Goal: Complete application form

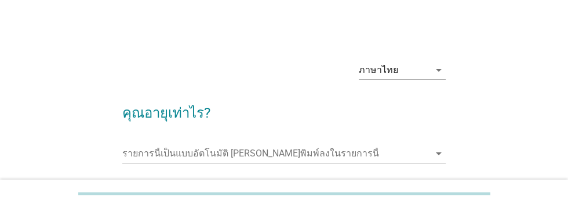
click at [151, 151] on input "รายการนี้เป็นแบบอัตโนมัติ คุณสามารถพิมพ์ลงในรายการนี้" at bounding box center [275, 153] width 307 height 19
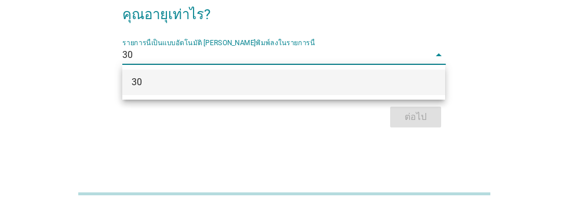
scroll to position [93, 0]
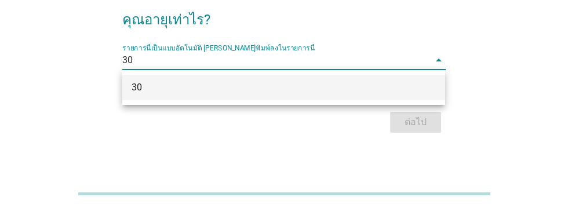
type input "30"
click at [415, 122] on div "ต่อไป" at bounding box center [283, 122] width 323 height 28
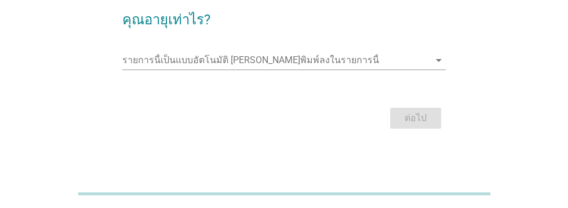
click at [154, 57] on input "รายการนี้เป็นแบบอัตโนมัติ คุณสามารถพิมพ์ลงในรายการนี้" at bounding box center [275, 60] width 307 height 19
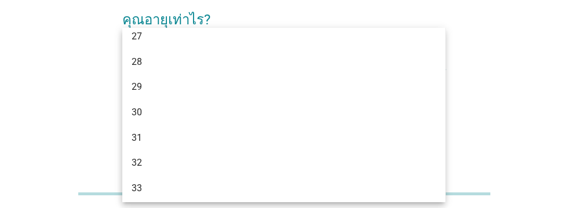
scroll to position [235, 0]
click at [143, 108] on div "30" at bounding box center [271, 114] width 279 height 14
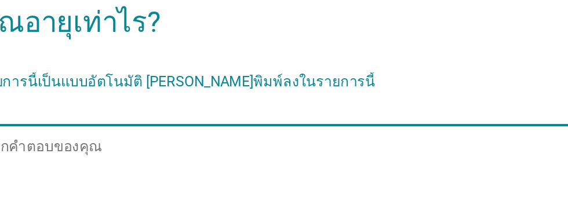
scroll to position [93, 0]
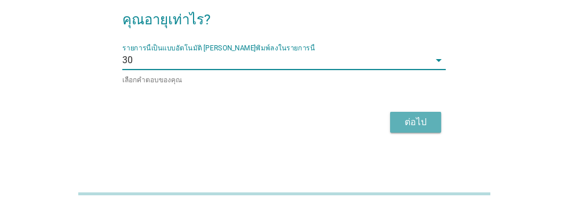
click at [413, 125] on div "ต่อไป" at bounding box center [415, 122] width 32 height 14
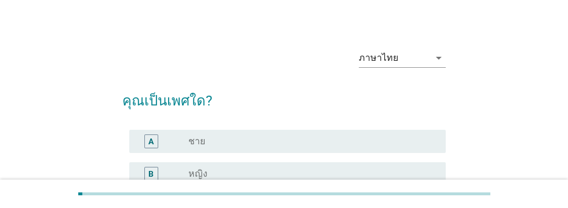
scroll to position [13, 0]
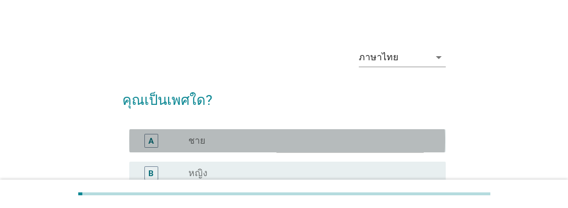
click at [152, 139] on div "A" at bounding box center [150, 140] width 5 height 12
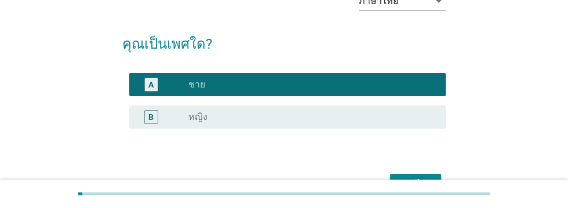
scroll to position [88, 0]
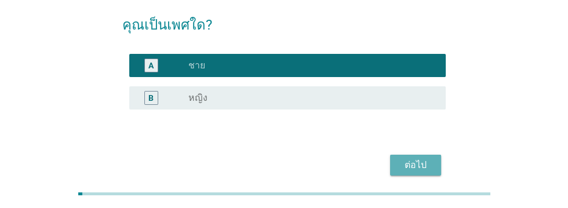
click at [416, 161] on div "ต่อไป" at bounding box center [415, 165] width 32 height 14
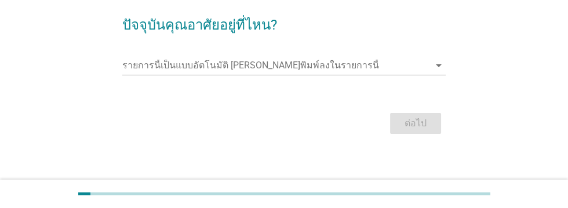
scroll to position [0, 0]
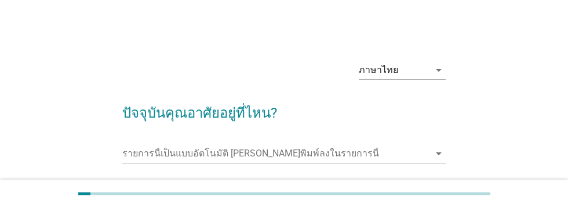
click at [147, 150] on input "รายการนี้เป็นแบบอัตโนมัติ คุณสามารถพิมพ์ลงในรายการนี้" at bounding box center [275, 153] width 307 height 19
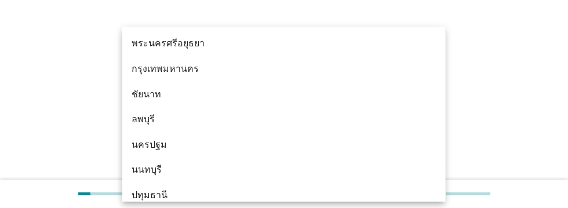
scroll to position [968, 0]
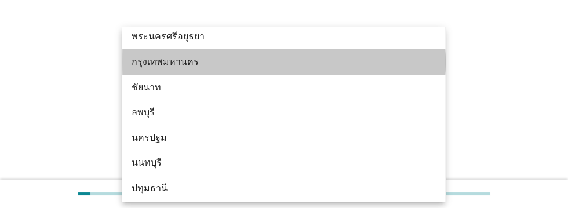
click at [189, 60] on div "กรุงเทพมหานคร" at bounding box center [271, 62] width 279 height 14
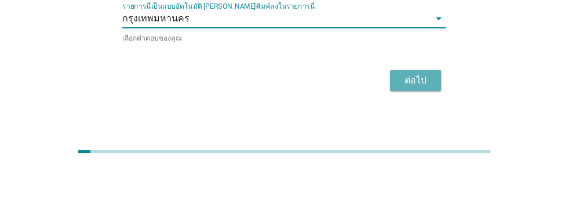
click at [416, 127] on div "ต่อไป" at bounding box center [415, 123] width 32 height 14
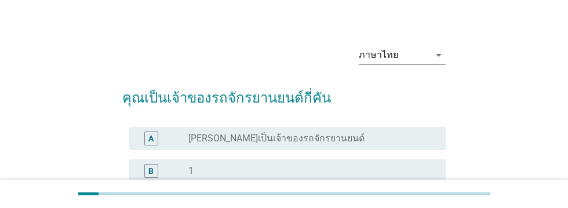
scroll to position [17, 0]
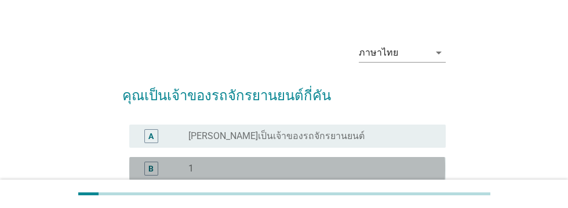
click at [153, 168] on div "B" at bounding box center [150, 168] width 5 height 12
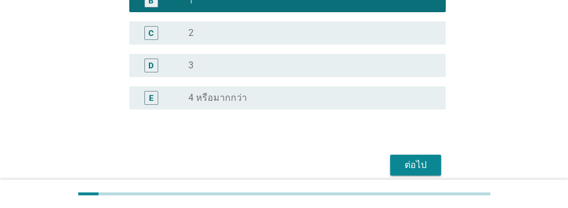
scroll to position [185, 0]
click at [414, 165] on div "ต่อไป" at bounding box center [415, 165] width 32 height 14
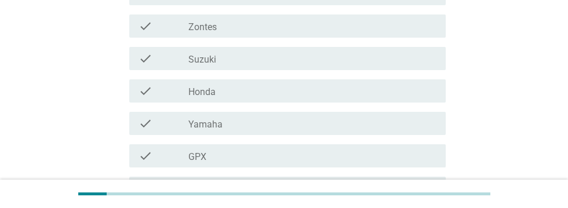
scroll to position [231, 0]
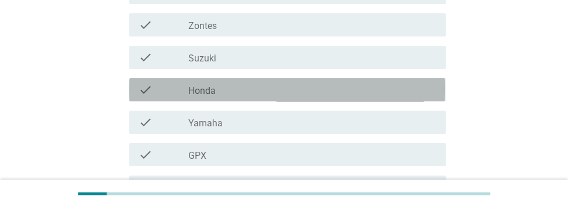
click at [242, 91] on div "check_box_outline_blank Honda" at bounding box center [312, 90] width 248 height 14
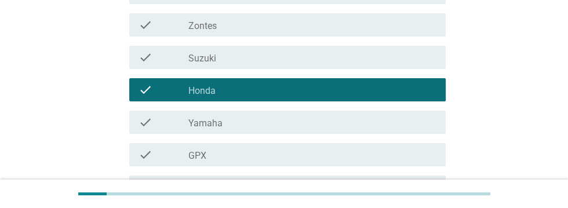
scroll to position [372, 0]
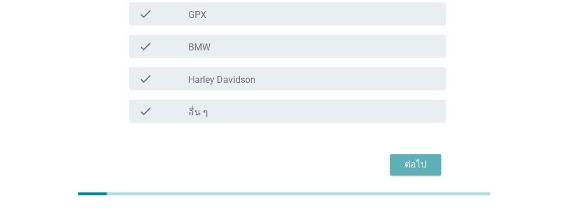
click at [418, 167] on div "ต่อไป" at bounding box center [415, 165] width 32 height 14
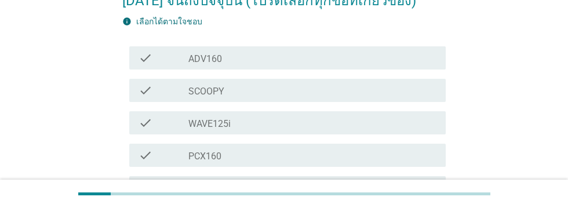
scroll to position [155, 0]
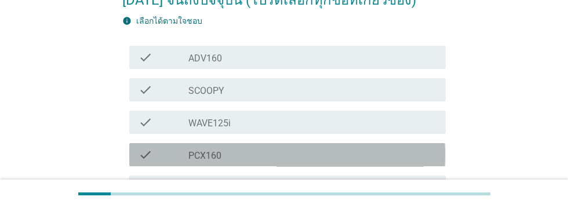
click at [261, 148] on div "check_box_outline_blank PCX160" at bounding box center [312, 155] width 248 height 14
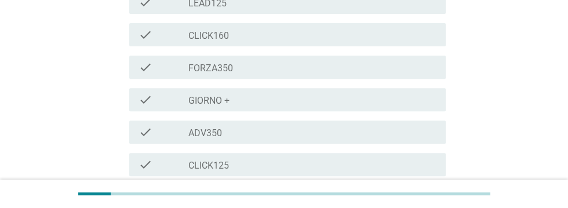
scroll to position [469, 0]
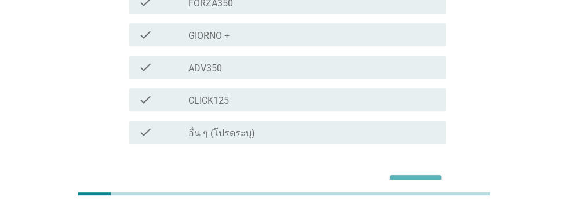
click at [422, 178] on div "ต่อไป" at bounding box center [415, 185] width 32 height 14
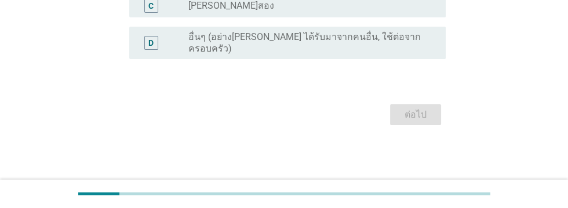
scroll to position [0, 0]
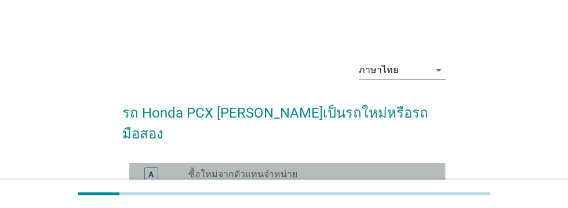
click at [154, 167] on div "A" at bounding box center [151, 174] width 14 height 14
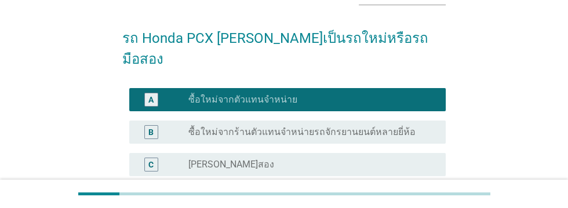
scroll to position [153, 0]
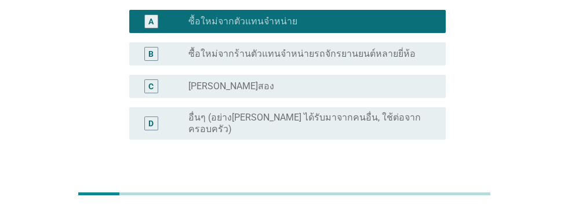
click at [422, 188] on div "ต่อไป" at bounding box center [415, 195] width 32 height 14
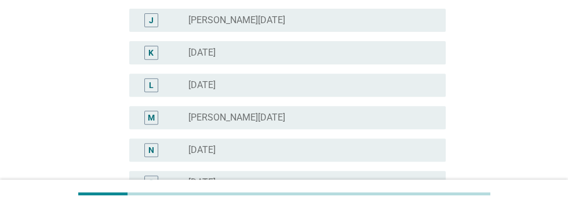
scroll to position [418, 0]
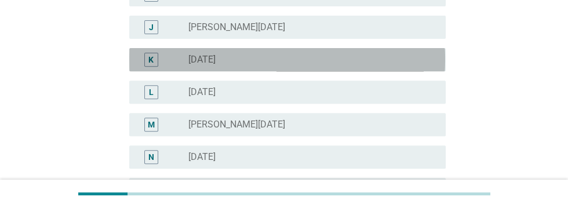
click at [216, 59] on label "[DATE]" at bounding box center [201, 60] width 27 height 12
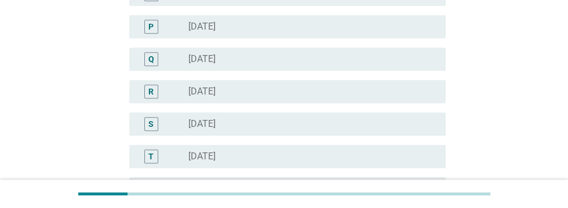
scroll to position [705, 0]
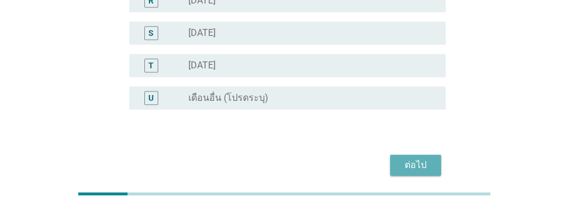
click at [421, 164] on div "ต่อไป" at bounding box center [415, 165] width 32 height 14
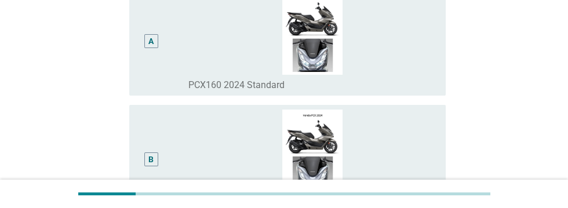
scroll to position [158, 0]
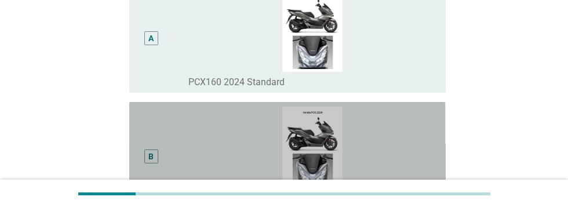
click at [155, 163] on div "B" at bounding box center [151, 157] width 14 height 14
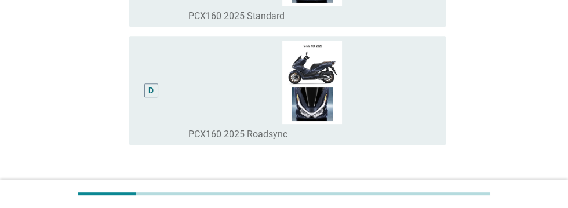
scroll to position [575, 0]
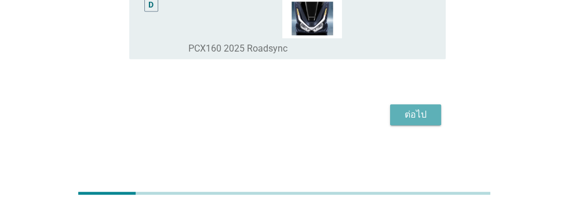
click at [418, 122] on div "ต่อไป" at bounding box center [415, 115] width 32 height 14
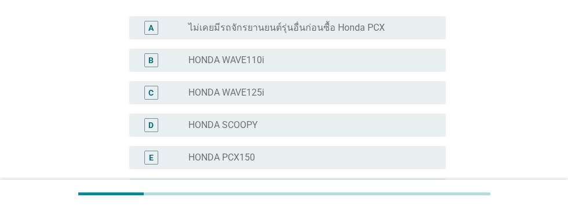
scroll to position [148, 0]
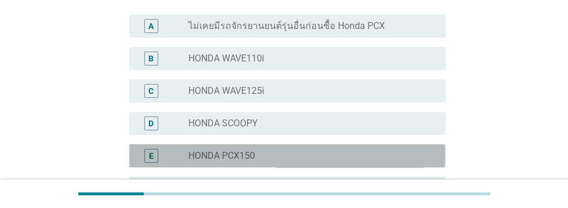
click at [322, 158] on div "radio_button_unchecked HONDA PCX150" at bounding box center [307, 156] width 239 height 12
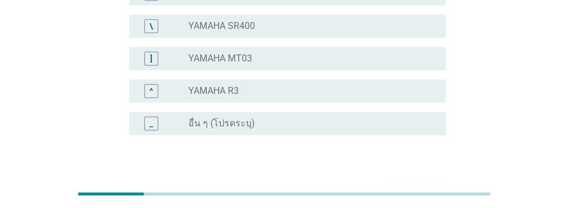
scroll to position [1051, 0]
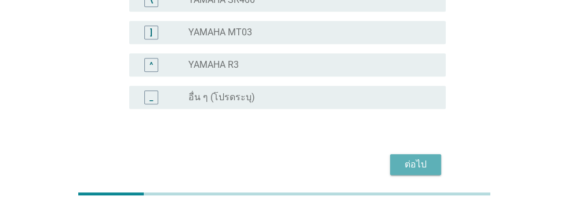
click at [416, 164] on div "ต่อไป" at bounding box center [415, 165] width 32 height 14
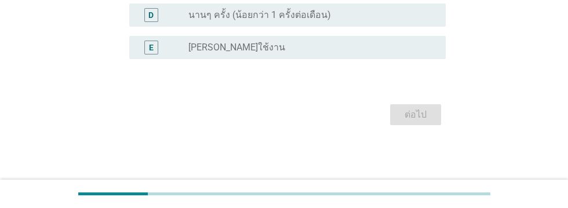
scroll to position [0, 0]
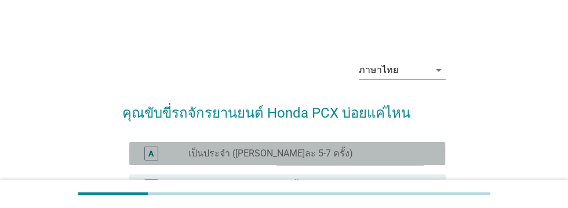
click at [152, 150] on div "A" at bounding box center [150, 153] width 5 height 12
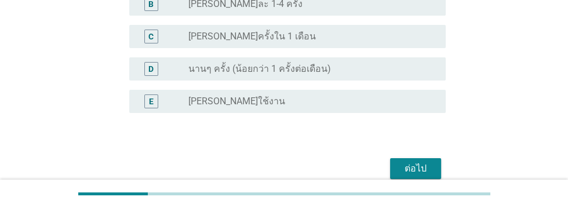
scroll to position [185, 0]
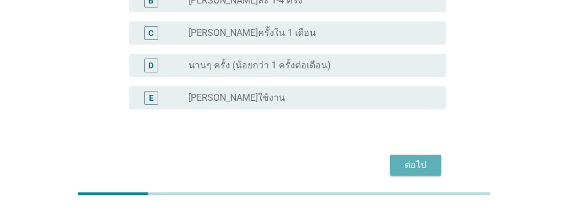
click at [417, 166] on div "ต่อไป" at bounding box center [415, 165] width 32 height 14
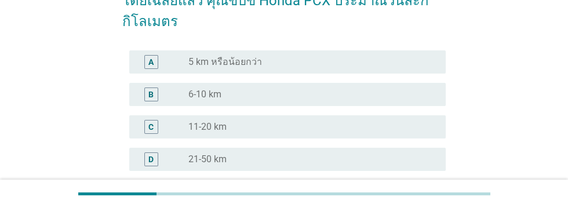
scroll to position [123, 0]
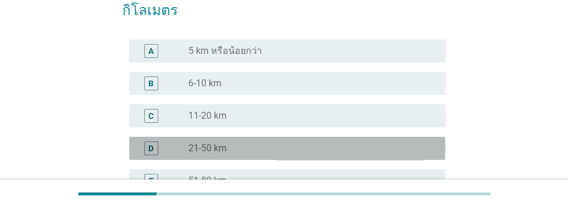
click at [156, 145] on div "D" at bounding box center [151, 148] width 14 height 14
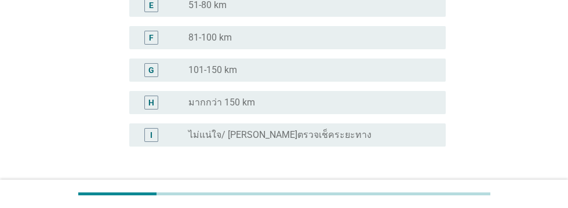
scroll to position [337, 0]
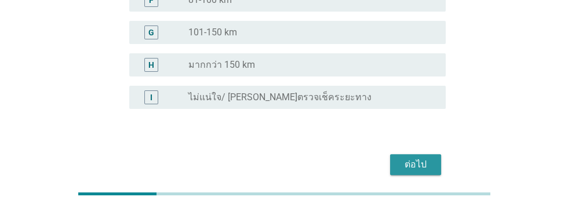
click at [414, 163] on div "ต่อไป" at bounding box center [415, 165] width 32 height 14
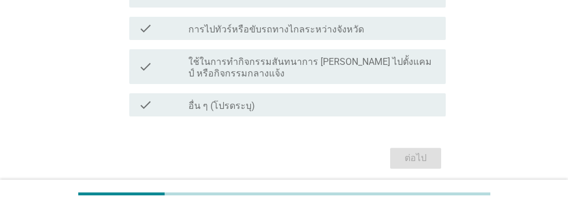
scroll to position [0, 0]
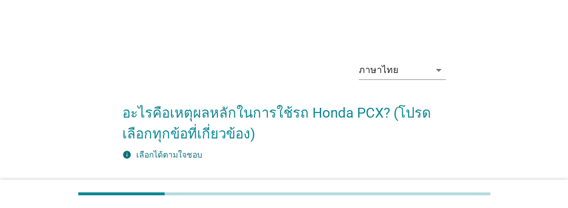
click at [340, 195] on div "check_box_outline_blank เดินทางไปทำงาน / เรียน" at bounding box center [312, 191] width 248 height 14
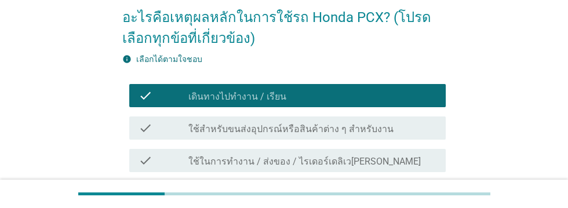
scroll to position [101, 0]
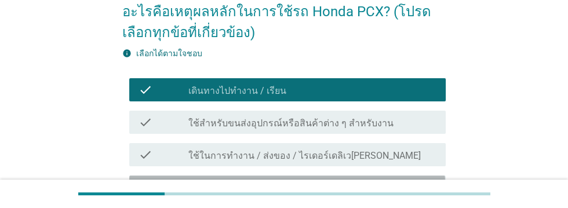
click at [369, 188] on div "check_box_outline_blank เดินทางกับครอบครัว/ ทำธุระส่วนตัว" at bounding box center [312, 187] width 248 height 14
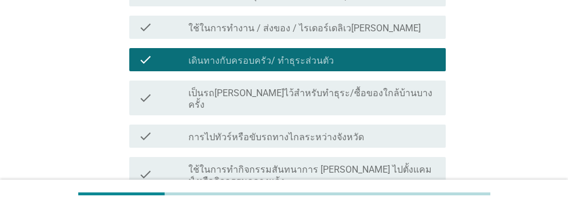
scroll to position [231, 0]
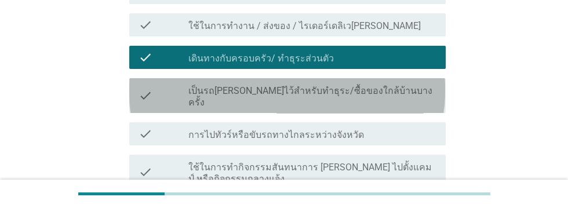
click at [420, 90] on div "check_box_outline_blank เป็นรถ[PERSON_NAME]ไว้สำหรับทำธุระ/ซื้อของใกล้บ้านบางคร…" at bounding box center [312, 95] width 248 height 25
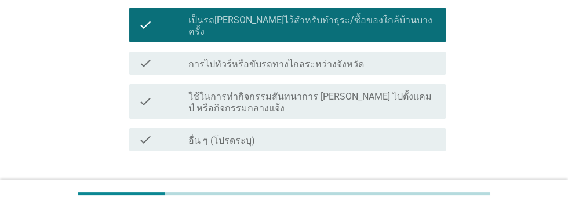
scroll to position [303, 0]
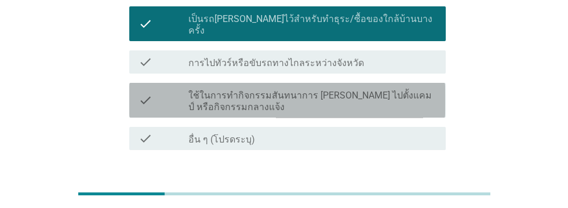
click at [394, 90] on label "ใช้ในการทำกิจกรรมสันทนาการ [PERSON_NAME] ไปตั้งแคมป์ หรือกิจกรรมกลางแจ้ง" at bounding box center [312, 101] width 248 height 23
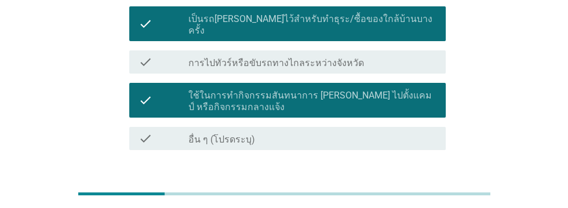
click at [417, 185] on div "ต่อไป" at bounding box center [415, 192] width 32 height 14
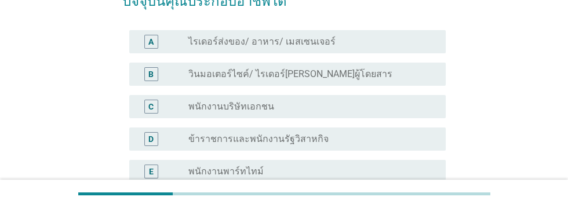
scroll to position [112, 0]
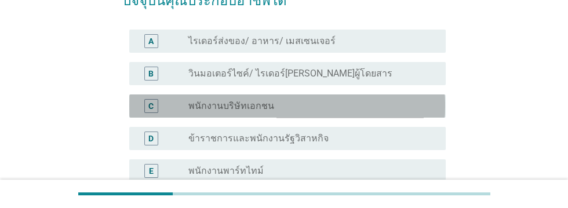
click at [360, 102] on div "radio_button_unchecked พนักงานบริษัทเอกชน" at bounding box center [307, 106] width 239 height 12
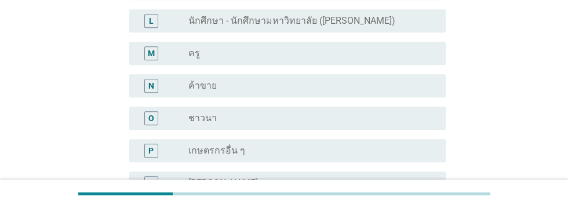
scroll to position [705, 0]
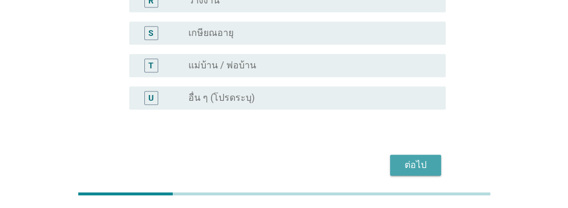
click at [415, 161] on div "ต่อไป" at bounding box center [415, 165] width 32 height 14
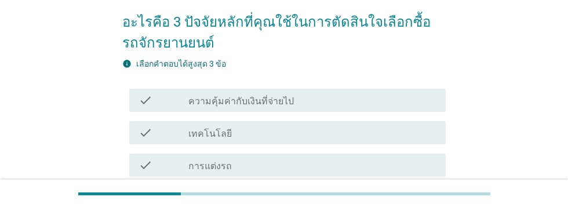
scroll to position [100, 0]
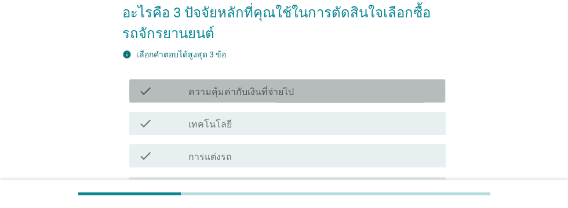
click at [323, 94] on div "check_box_outline_blank ความคุ้มค่ากับเงินที่จ่ายไป" at bounding box center [312, 91] width 248 height 14
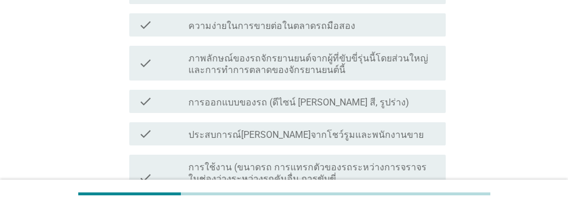
scroll to position [297, 0]
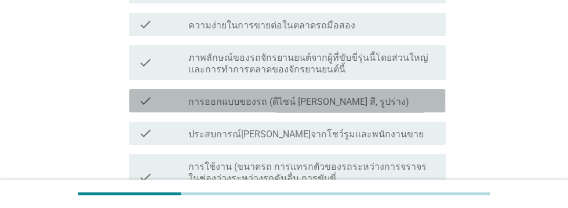
click at [396, 103] on div "check_box_outline_blank การออกแบบของรถ (ดีไซน์ [PERSON_NAME] สี, รูปร่าง)" at bounding box center [312, 101] width 248 height 14
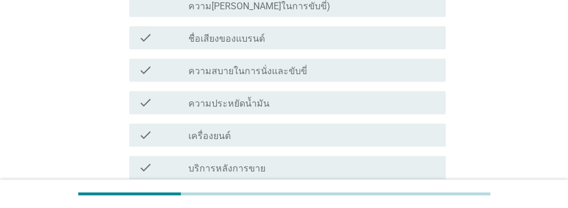
scroll to position [482, 0]
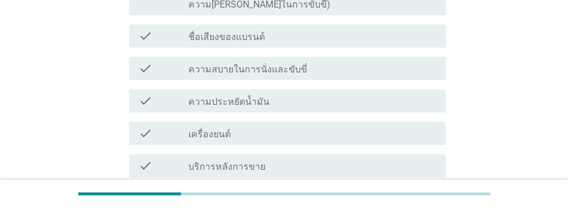
click at [327, 94] on div "check_box_outline_blank ความประหยัดน้ำมัน" at bounding box center [312, 101] width 248 height 14
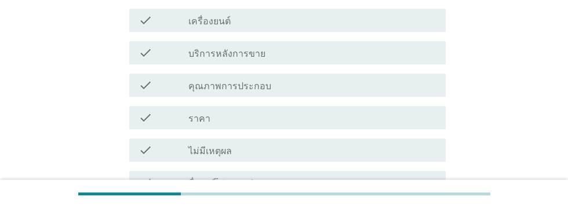
scroll to position [672, 0]
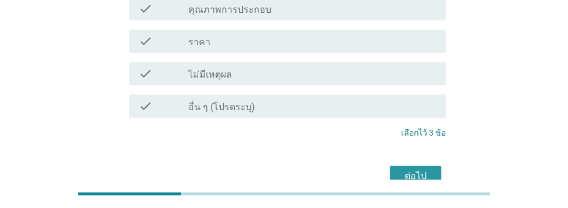
click at [418, 169] on div "ต่อไป" at bounding box center [415, 176] width 32 height 14
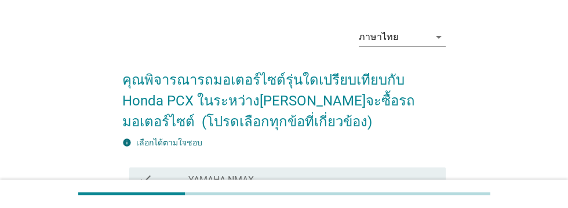
scroll to position [35, 0]
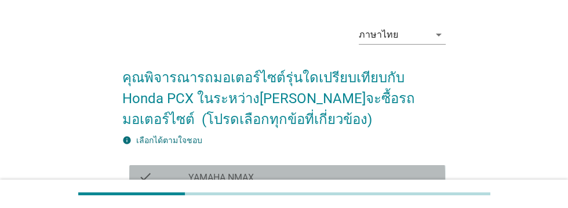
click at [317, 180] on div "check_box_outline_blank YAMAHA NMAX" at bounding box center [312, 177] width 248 height 14
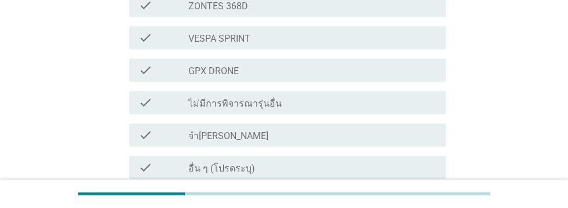
scroll to position [587, 0]
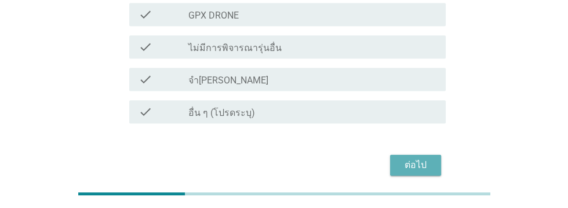
click at [419, 164] on div "ต่อไป" at bounding box center [415, 165] width 32 height 14
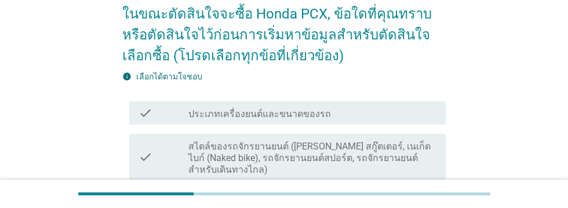
scroll to position [101, 0]
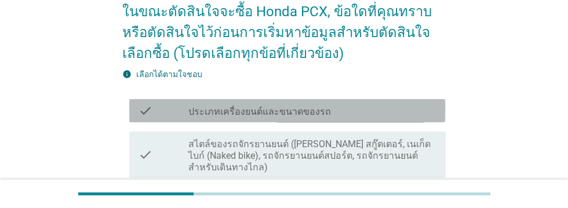
click at [367, 110] on div "check_box_outline_blank ประเภทเครื่องยนต์และขนาดของรถ" at bounding box center [312, 111] width 248 height 14
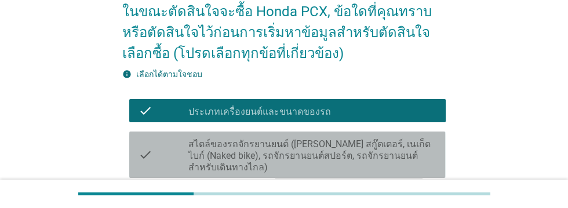
click at [363, 155] on label "สไตล์ของรถจักรยานยนต์ ([PERSON_NAME] สกู๊ตเตอร์, เนเก็ดไบก์ (Naked bike), รถจัก…" at bounding box center [312, 156] width 248 height 35
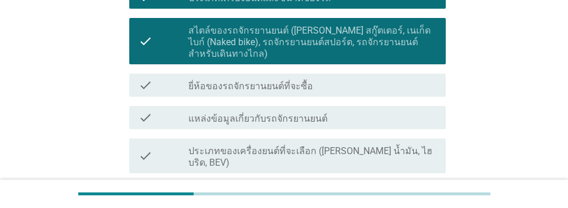
scroll to position [218, 0]
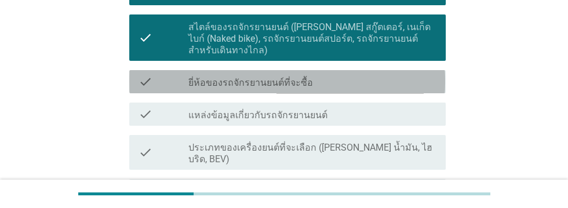
click at [366, 83] on div "check_box_outline_blank ยี่ห้อของรถจักรยานยนต์ที่จะซื้อ" at bounding box center [312, 82] width 248 height 14
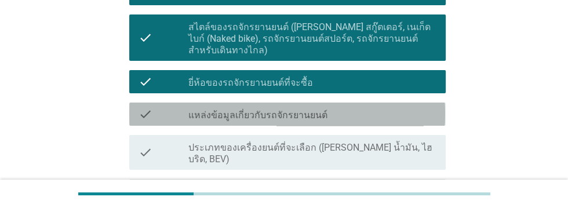
click at [371, 113] on div "check_box_outline_blank แหล่งข้อมูลเกี่ยวกับรถจักรยานยนต์" at bounding box center [312, 114] width 248 height 14
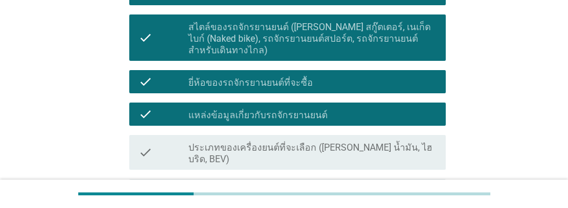
click at [376, 151] on label "ประเภทของเครื่องยนต์ที่จะเลือก ([PERSON_NAME] น้ำมัน, ไฮบริด, BEV)" at bounding box center [312, 153] width 248 height 23
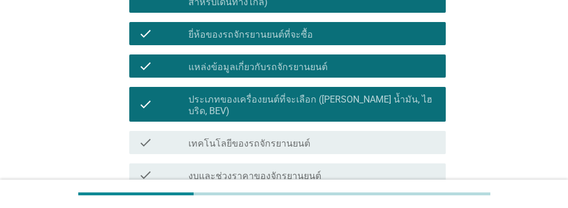
scroll to position [293, 0]
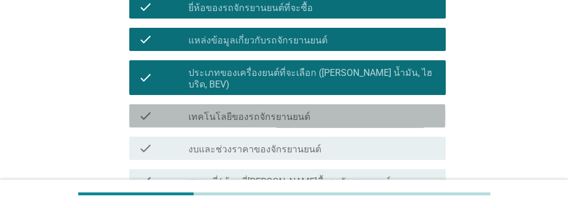
click at [358, 109] on div "check_box_outline_blank เทคโนโลยีของรถจักรยานยนต์" at bounding box center [312, 116] width 248 height 14
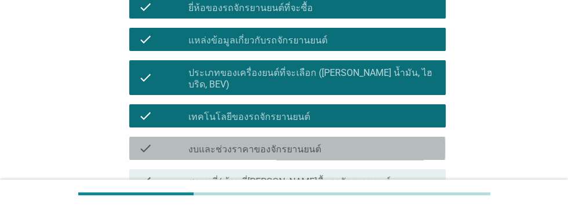
click at [366, 141] on div "check_box_outline_blank งบและช่วงราคาของจักรยานยนต์" at bounding box center [312, 148] width 248 height 14
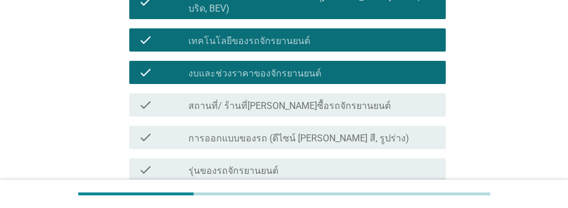
scroll to position [370, 0]
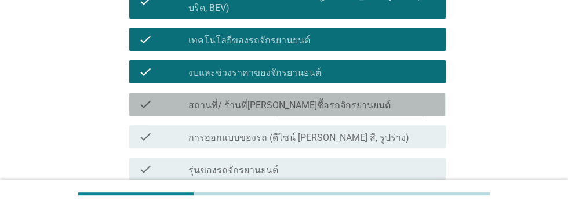
click at [373, 97] on div "check_box_outline_blank สถานที่/ ร้านที่[PERSON_NAME]ซื้อรถจักรยานยนต์" at bounding box center [312, 104] width 248 height 14
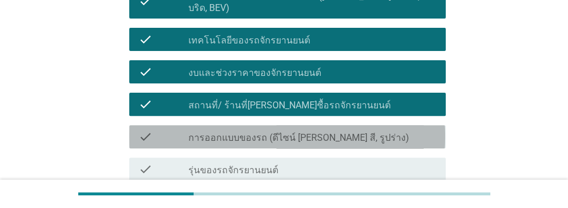
click at [384, 130] on div "check_box_outline_blank การออกแบบของรถ (ดีไซน์ [PERSON_NAME] สี, รูปร่าง)" at bounding box center [312, 137] width 248 height 14
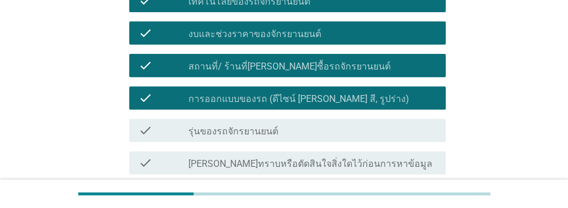
scroll to position [445, 0]
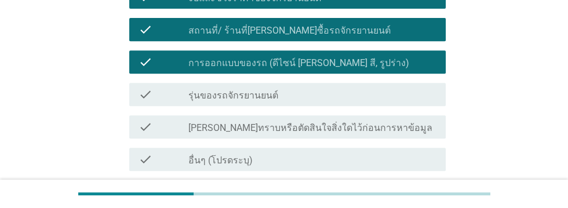
click at [358, 83] on div "check check_box_outline_blank รุ่นของรถจักรยานยนต์" at bounding box center [287, 94] width 316 height 23
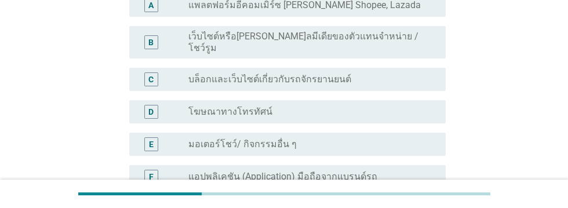
scroll to position [150, 0]
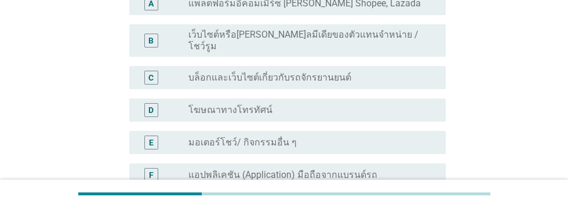
click at [351, 104] on div "radio_button_unchecked โฆษณาทางโทรทัศน์" at bounding box center [307, 110] width 239 height 12
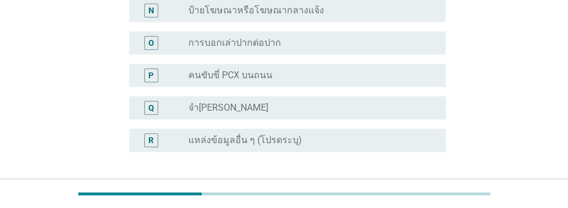
scroll to position [617, 0]
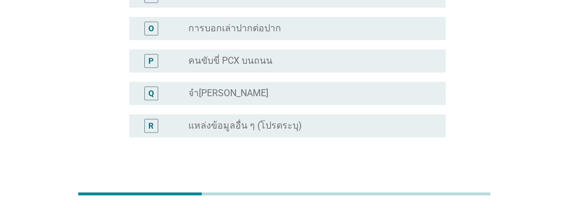
click at [419, 186] on div "ต่อไป" at bounding box center [415, 193] width 32 height 14
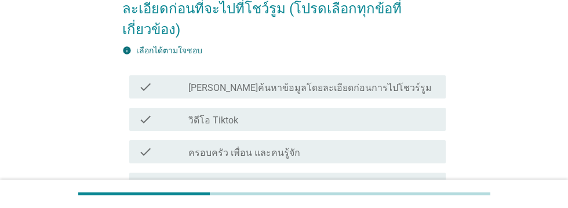
scroll to position [125, 0]
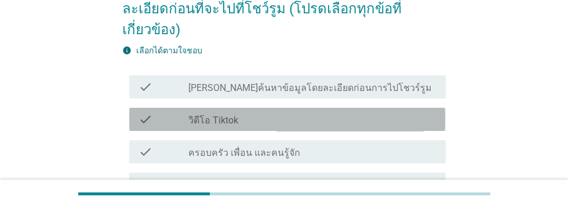
click at [392, 121] on div "check_box_outline_blank วิดีโอ Tiktok" at bounding box center [312, 119] width 248 height 14
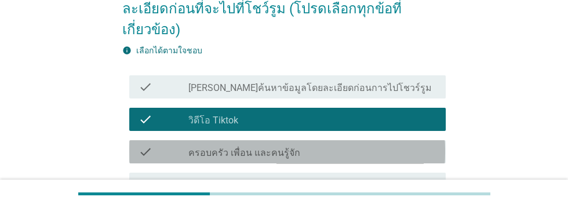
click at [392, 154] on div "check_box_outline_blank ครอบครัว เพื่อน และคนรู้จัก" at bounding box center [312, 152] width 248 height 14
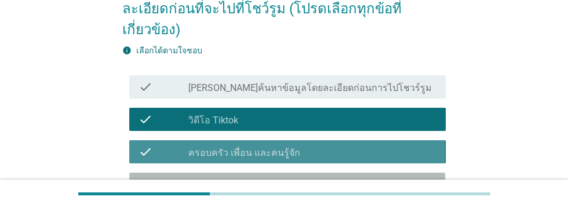
click at [393, 186] on div "check_box_outline_blank การบอกเล่าปากต่อปาก" at bounding box center [312, 184] width 248 height 14
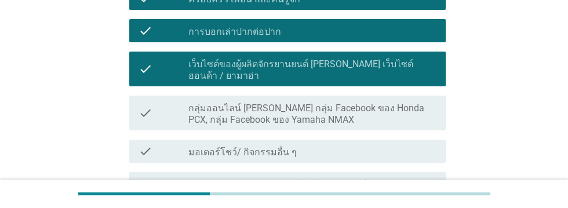
scroll to position [280, 0]
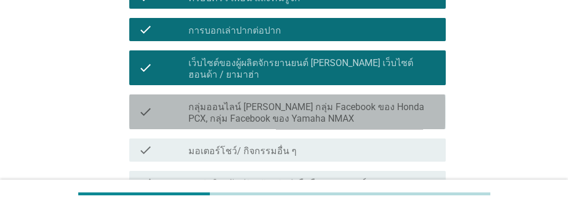
click at [406, 102] on label "กลุ่มออนไลน์ [PERSON_NAME] กลุ่ม Facebook ของ Honda PCX, กลุ่ม Facebook ของ Yam…" at bounding box center [312, 112] width 248 height 23
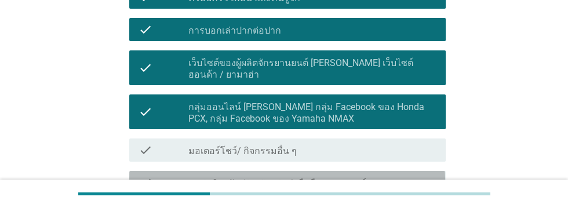
click at [408, 176] on div "check_box_outline_blank แอปพลิเคชัน (Application) มือถือจากแบรนด์รถ" at bounding box center [312, 183] width 248 height 14
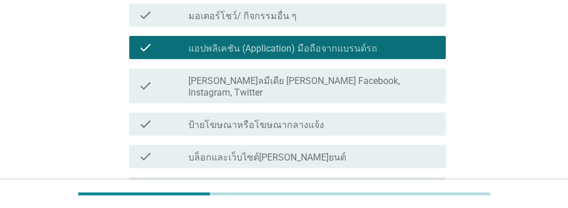
scroll to position [418, 0]
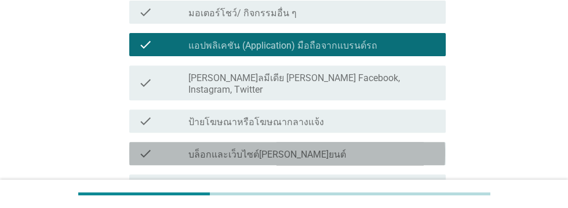
click at [366, 147] on div "check_box_outline_blank บล็อกและเว็บไซต์[PERSON_NAME]ยนต์" at bounding box center [312, 154] width 248 height 14
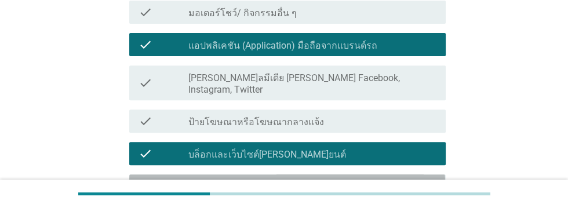
click at [361, 179] on div "check_box_outline_blank เว็บไซต์วิดีโอ [PERSON_NAME] Youtube" at bounding box center [312, 186] width 248 height 14
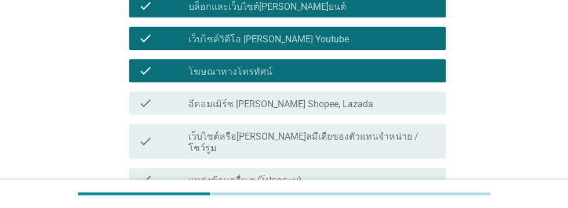
scroll to position [566, 0]
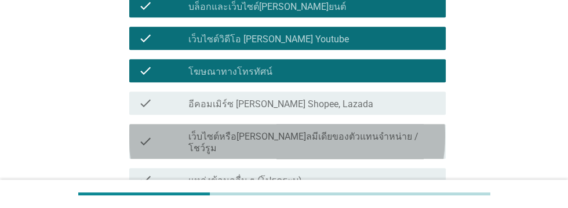
click at [403, 129] on div "check_box_outline_blank เว็บไซต์หรือ[PERSON_NAME]ลมีเดียของตัวแทนจําหน่าย / โชว…" at bounding box center [312, 141] width 248 height 25
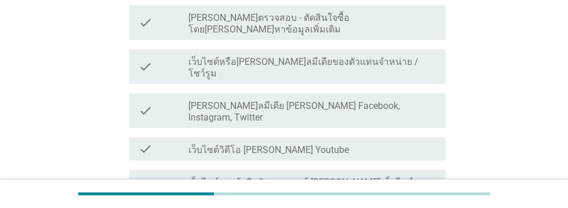
scroll to position [177, 0]
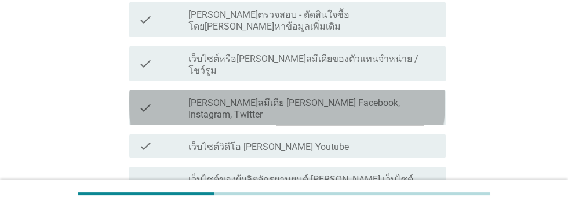
click at [402, 90] on div "check check_box_outline_blank [PERSON_NAME]ลมีเดีย [PERSON_NAME] Facebook, Inst…" at bounding box center [287, 107] width 316 height 35
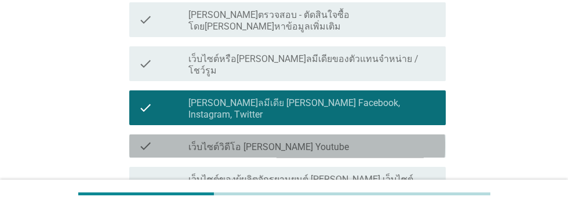
click at [389, 139] on div "check_box_outline_blank เว็บไซต์วิดีโอ [PERSON_NAME] Youtube" at bounding box center [312, 146] width 248 height 14
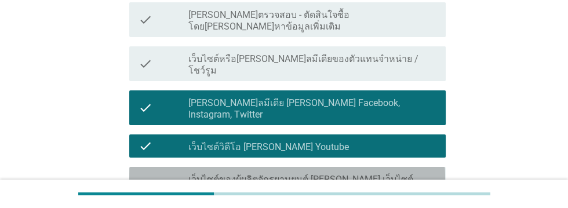
click at [400, 174] on label "เว็บไซต์ของผู้ผลิตจักรยานยนต์ [PERSON_NAME] เว็บไซต์ฮอนด้า / ยามาฮ่า" at bounding box center [312, 185] width 248 height 23
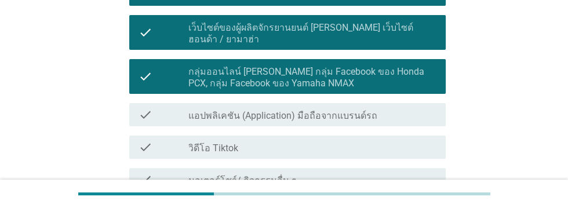
scroll to position [330, 0]
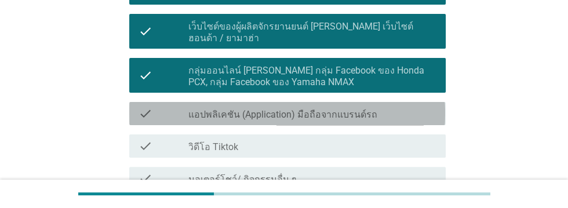
click at [389, 102] on div "check check_box_outline_blank แอปพลิเคชัน (Application) มือถือจากแบรนด์รถ" at bounding box center [287, 113] width 316 height 23
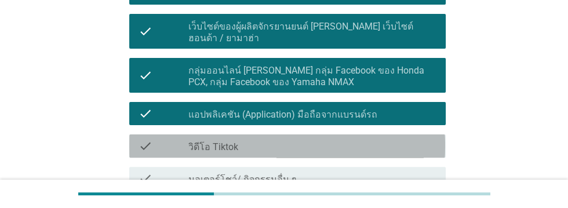
click at [355, 139] on div "check_box_outline_blank วิดีโอ Tiktok" at bounding box center [312, 146] width 248 height 14
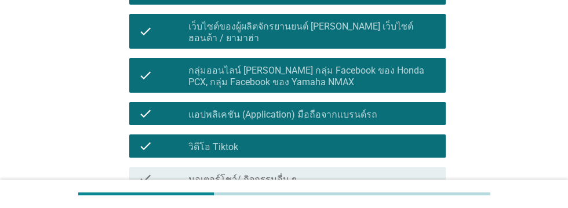
click at [362, 204] on div "check_box_outline_blank ครอบครัว เพื่อน และคนรู้จัก" at bounding box center [312, 211] width 248 height 14
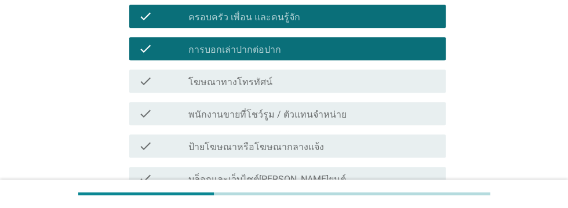
scroll to position [519, 0]
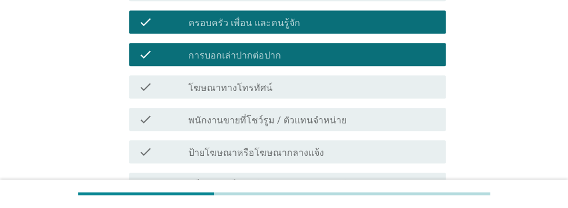
click at [345, 80] on div "check_box_outline_blank โฆษณาทางโทรทัศน์" at bounding box center [312, 87] width 248 height 14
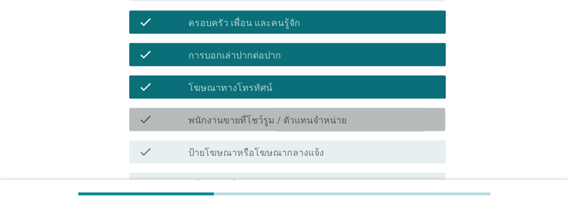
click at [361, 112] on div "check_box_outline_blank พนักงานขายที่โชว์รูม / ตัวแทนจำหน่าย" at bounding box center [312, 119] width 248 height 14
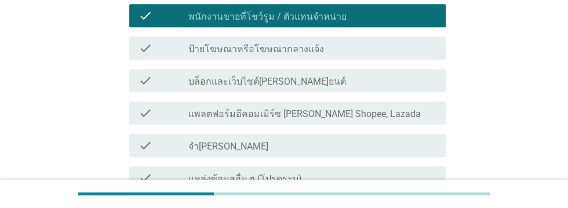
scroll to position [643, 0]
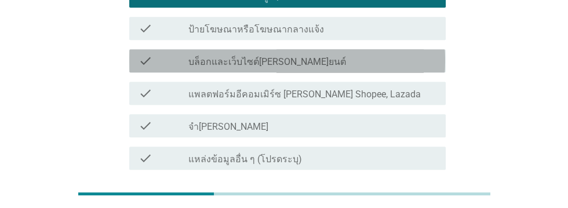
click at [369, 49] on div "check check_box_outline_blank บล็อกและเว็บไซต์[PERSON_NAME]ยนต์" at bounding box center [287, 60] width 316 height 23
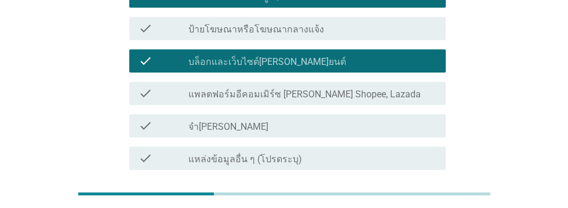
click at [424, 205] on div "ต่อไป" at bounding box center [415, 212] width 32 height 14
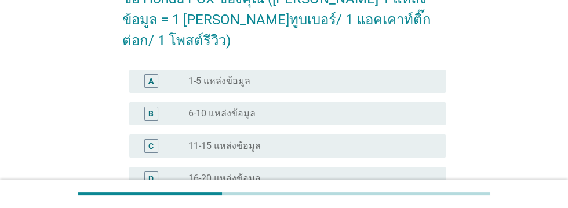
scroll to position [137, 0]
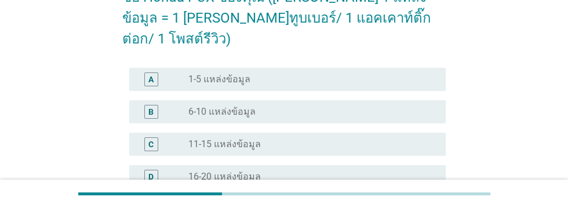
click at [301, 74] on div "radio_button_unchecked 1-5 แหล่งข้อมูล" at bounding box center [307, 80] width 239 height 12
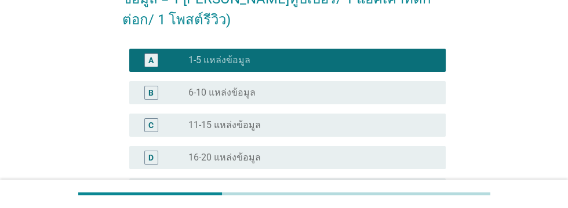
scroll to position [260, 0]
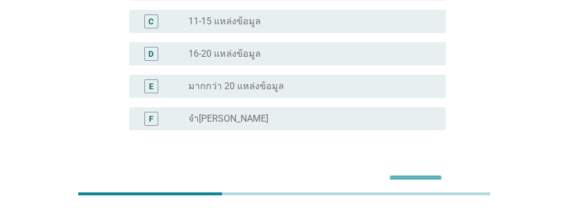
click at [416, 179] on div "ต่อไป" at bounding box center [415, 186] width 32 height 14
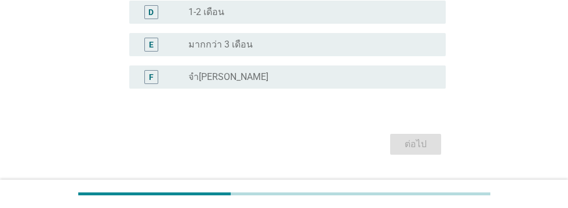
scroll to position [0, 0]
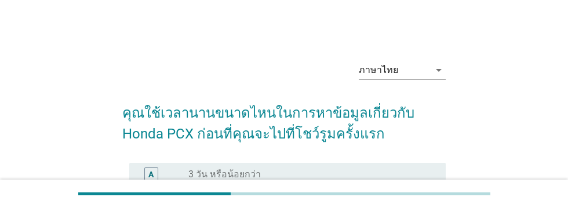
click at [257, 201] on div "radio_button_unchecked 4 - 7 วัน" at bounding box center [307, 207] width 239 height 12
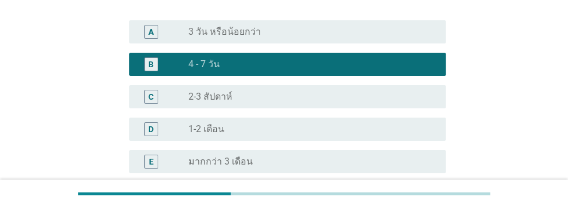
scroll to position [239, 0]
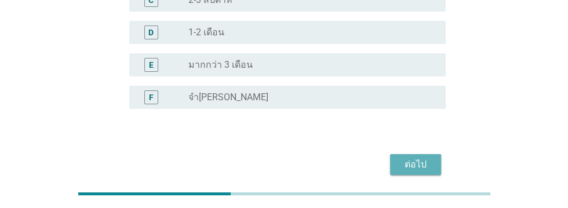
click at [413, 162] on div "ต่อไป" at bounding box center [415, 165] width 32 height 14
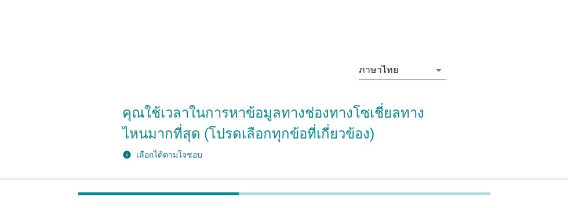
click at [394, 195] on div "check_box_outline_blank Tiktok" at bounding box center [312, 191] width 248 height 14
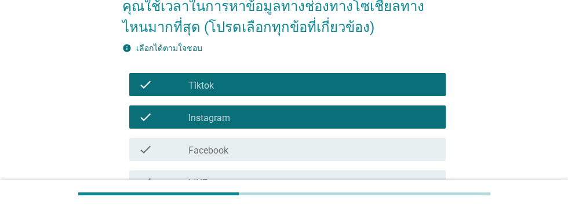
scroll to position [117, 0]
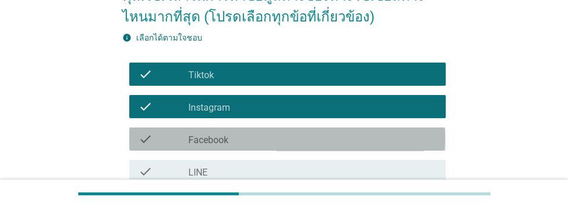
click at [398, 139] on div "check_box_outline_blank Facebook" at bounding box center [312, 139] width 248 height 14
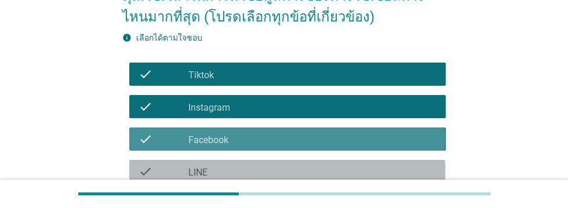
click at [378, 173] on div "check_box_outline_blank LINE" at bounding box center [312, 172] width 248 height 14
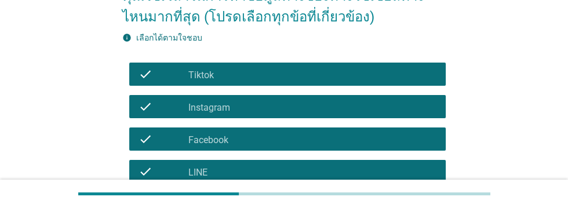
click at [388, 205] on div "check_box_outline_blank X (Twitter)" at bounding box center [312, 204] width 248 height 14
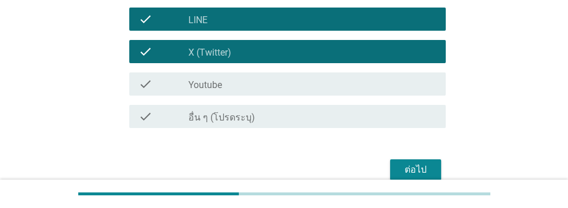
scroll to position [275, 0]
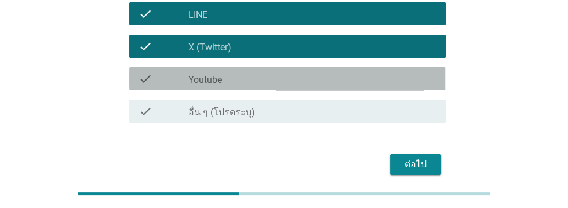
click at [403, 86] on div "check check_box_outline_blank Youtube" at bounding box center [287, 78] width 316 height 23
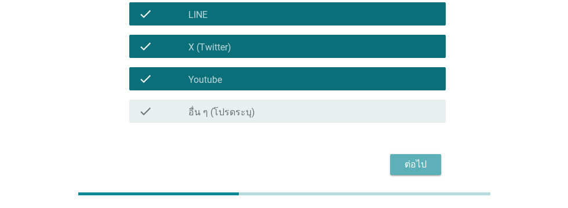
click at [421, 163] on div "ต่อไป" at bounding box center [415, 165] width 32 height 14
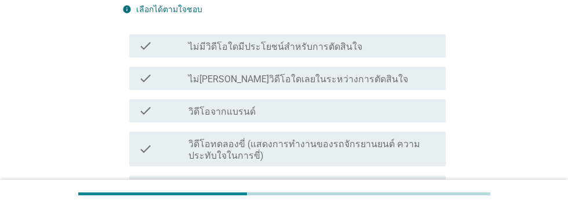
scroll to position [176, 0]
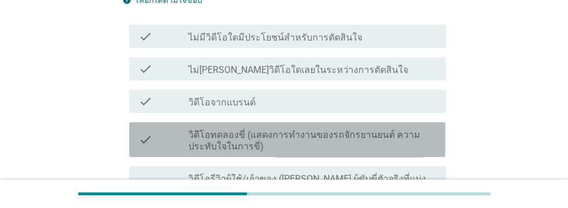
click at [385, 139] on label "วิดีโอทดลองขี่ (แสดงการทํางานของรถจักรยานยนต์ ความประทับใจในการขี่)" at bounding box center [312, 140] width 248 height 23
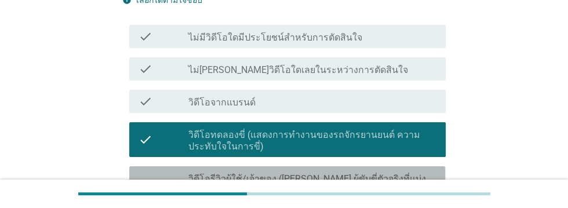
click at [366, 184] on label "วิดีโอรีวิวผู้ใช้/เจ้าของ ([PERSON_NAME] ผู้ขับขี่ตัวจริงที่แบ่งปันประสบการณ์ระ…" at bounding box center [312, 184] width 248 height 23
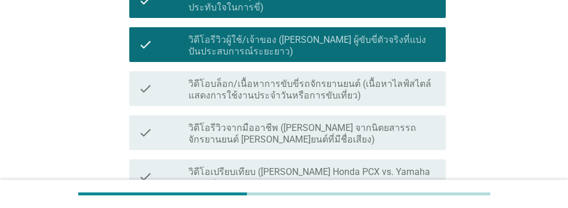
scroll to position [316, 0]
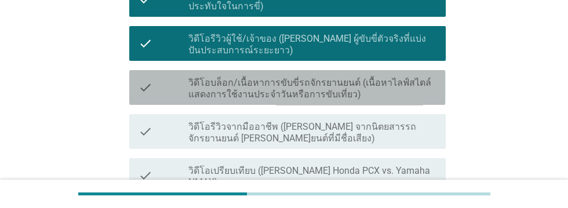
click at [359, 91] on label "วิดีโอบล็อก/เนื้อหาการขับขี่รถจักรยานยนต์ (เนื้อหาไลฟ์สไตล์ แสดงการใช้งานประจํา…" at bounding box center [312, 88] width 248 height 23
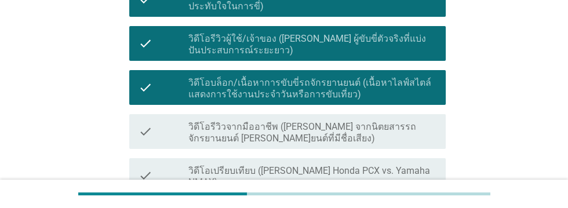
click at [340, 129] on label "วิดีโอรีวิวจากมืออาชีพ ([PERSON_NAME] จากนิตยสารรถจักรยานยนต์ [PERSON_NAME]ยนต์…" at bounding box center [312, 132] width 248 height 23
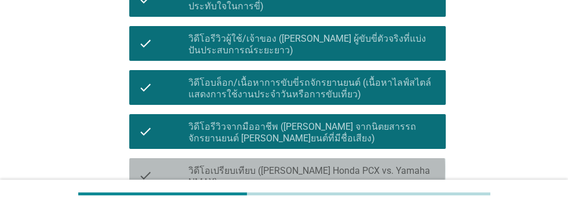
click at [388, 167] on label "วิดีโอเปรียบเทียบ ([PERSON_NAME] Honda PCX vs. Yamaha NMAX)" at bounding box center [312, 176] width 248 height 23
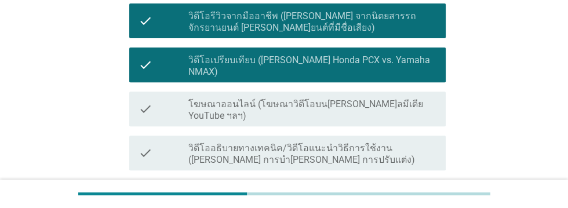
scroll to position [428, 0]
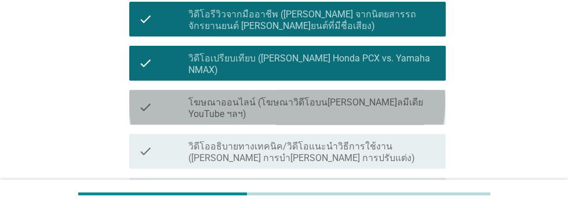
click at [373, 97] on label "โฆษณาออนไลน์ (โฆษณาวิดีโอบน[PERSON_NAME]ลมีเดีย YouTube ฯลฯ)" at bounding box center [312, 108] width 248 height 23
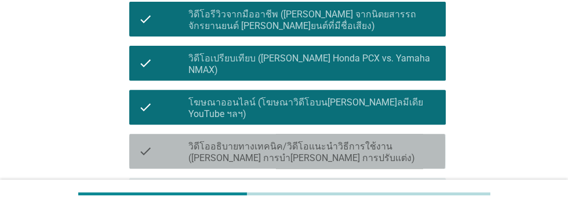
click at [250, 141] on label "วิดีโออธิบายทางเทคนิค/วิดีโอแนะนําวิธีการใช้งาน ([PERSON_NAME] การบํา[PERSON_NA…" at bounding box center [312, 152] width 248 height 23
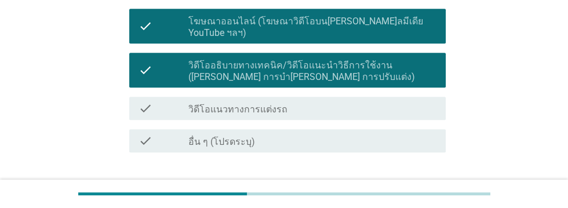
scroll to position [510, 0]
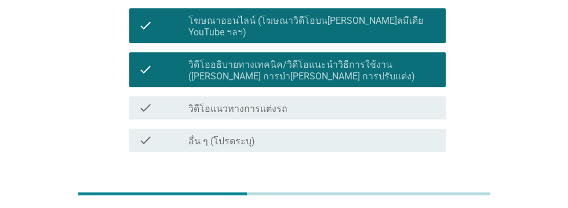
click at [371, 101] on div "check_box_outline_blank วิดีโอแนวทางการแต่งรถ" at bounding box center [312, 108] width 248 height 14
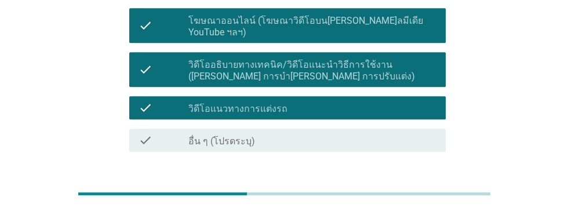
click at [418, 187] on div "ต่อไป" at bounding box center [415, 194] width 32 height 14
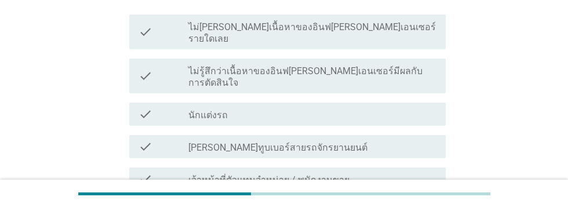
scroll to position [186, 0]
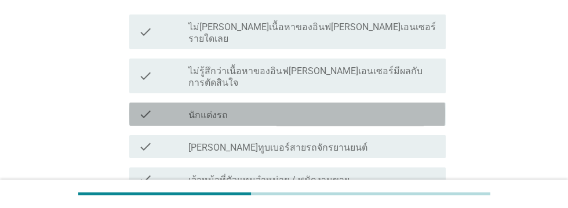
click at [395, 107] on div "check_box_outline_blank นักแต่งรถ" at bounding box center [312, 114] width 248 height 14
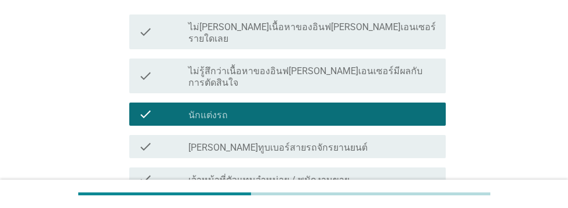
click at [367, 135] on div "check check_box_outline_blank [PERSON_NAME]ทูบเบอร์สายรถจักรยานยนต์" at bounding box center [287, 146] width 316 height 23
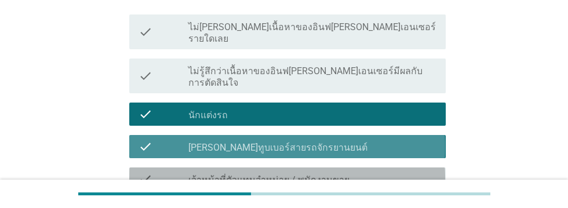
click at [376, 167] on div "check check_box_outline_blank เจ้าหน้าที่ตัวแทนจําหน่าย / พนักงานขาย" at bounding box center [287, 178] width 316 height 23
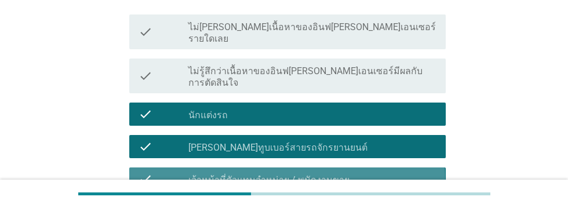
click at [376, 205] on div "check_box_outline_blank นักข่าว/นักวิจารณ์มอเตอร์ไซค์มืออาชีพ" at bounding box center [312, 212] width 248 height 14
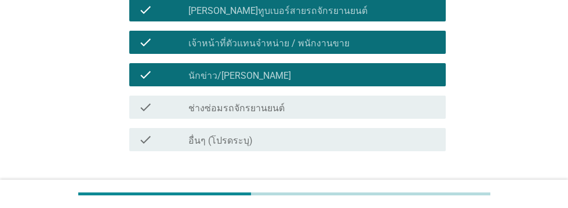
scroll to position [327, 0]
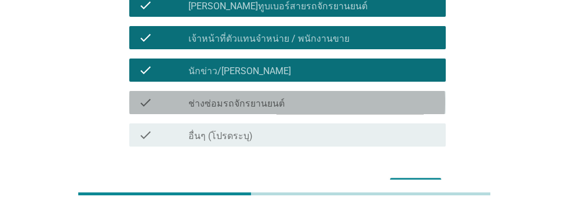
click at [402, 96] on div "check_box_outline_blank ช่างซ่อมรถจักรยานยนต์" at bounding box center [312, 103] width 248 height 14
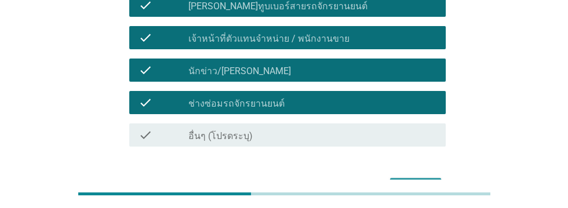
click at [424, 181] on div "ต่อไป" at bounding box center [415, 188] width 32 height 14
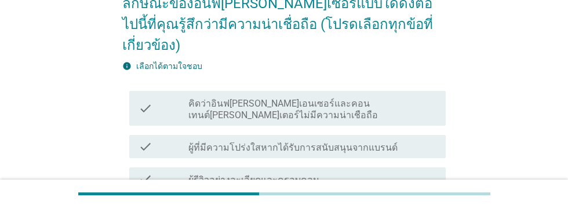
scroll to position [110, 0]
click at [414, 204] on div "check_box_outline_blank ผู้ที่แสดงความชอบและหลงไหลในรถจักรยานยนต์" at bounding box center [312, 211] width 248 height 14
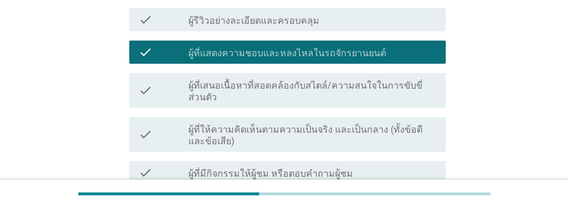
scroll to position [270, 0]
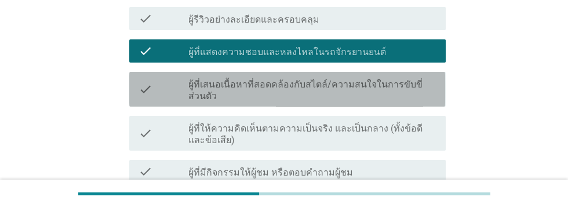
click at [402, 79] on label "ผู้ที่เสนอเนื้อหาที่สอดคล้องกับสไตล์/ความสนใจในการขับขี่ส่วนตัว" at bounding box center [312, 90] width 248 height 23
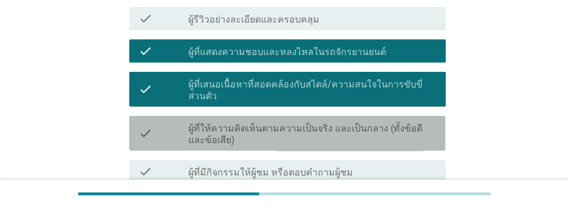
click at [402, 123] on label "ผู้ที่ให้ความคิดเห็นตามความเป็นจริง และเป็นกลาง (ทั้งข้อดีและข้อเสีย)" at bounding box center [312, 134] width 248 height 23
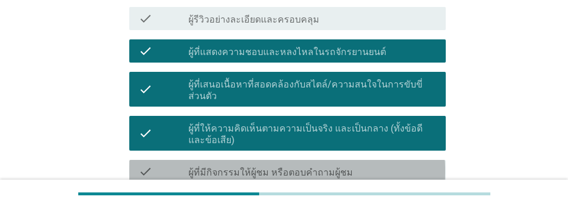
click at [392, 165] on div "check_box_outline_blank ผู้ที่มีกิจกรรมให้ผู้ชม หรือตอบคำถามผู้ชม" at bounding box center [312, 172] width 248 height 14
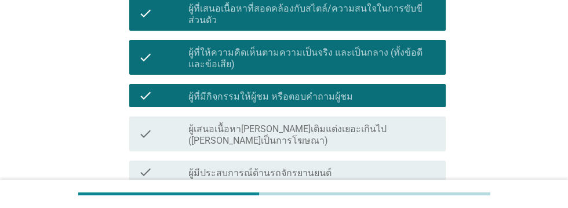
scroll to position [350, 0]
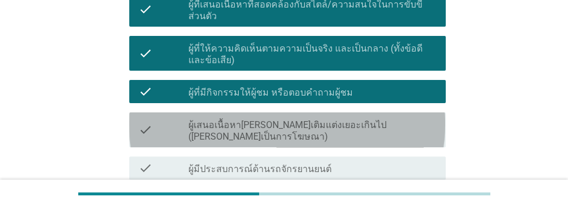
click at [395, 119] on label "ผู้เสนอเนื้อหา[PERSON_NAME]เติมแต่งเยอะเกินไป ([PERSON_NAME]เป็นการโฆษณา)" at bounding box center [312, 130] width 248 height 23
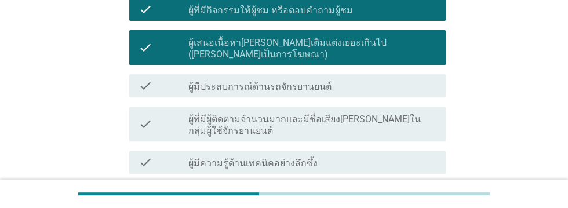
scroll to position [433, 0]
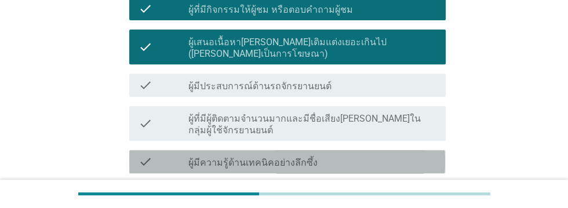
click at [355, 155] on div "check_box_outline_blank ผู้มีความรู้ด้านเทคนิคอย่างลึกซึ้ง" at bounding box center [312, 162] width 248 height 14
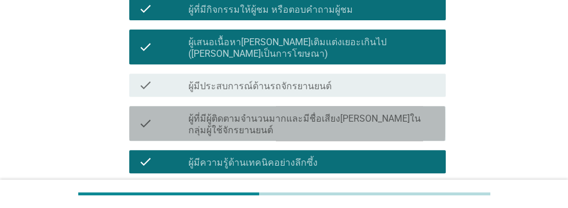
click at [387, 113] on label "ผู้ที่มีผู้ติดตามจํานวนมากและมีชื่อเสียง[PERSON_NAME]ในกลุ่มผู้ใช้จักรยานยนต์" at bounding box center [312, 124] width 248 height 23
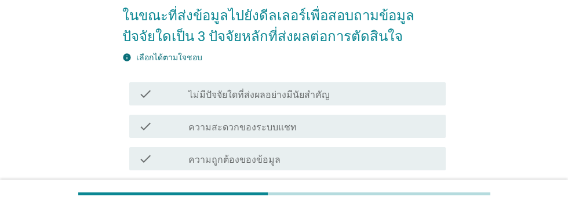
scroll to position [99, 0]
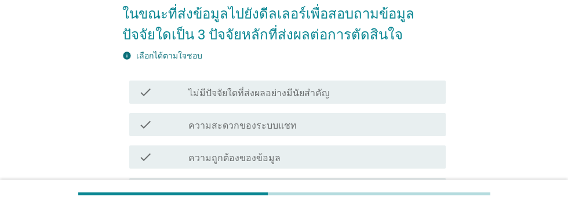
click at [349, 156] on div "check_box_outline_blank ความถูกต้องของข้อมูล" at bounding box center [312, 157] width 248 height 14
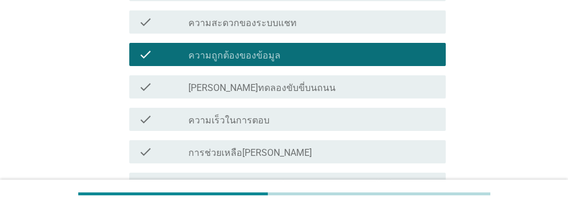
scroll to position [203, 0]
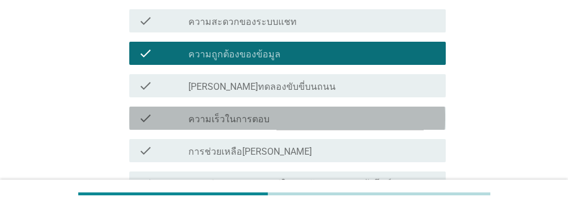
click at [354, 118] on div "check_box_outline_blank ความเร็วในการตอบ" at bounding box center [312, 118] width 248 height 14
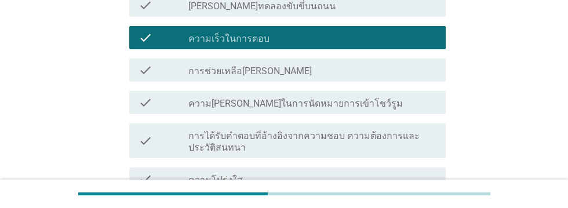
scroll to position [294, 0]
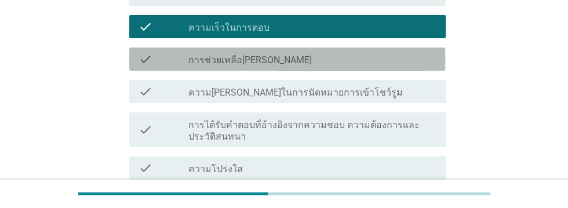
click at [348, 50] on div "check check_box_outline_blank การช่วยเหลือ[PERSON_NAME]" at bounding box center [287, 59] width 316 height 23
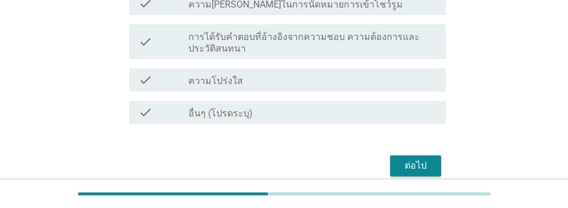
scroll to position [383, 0]
click at [412, 166] on div "ต่อไป" at bounding box center [415, 165] width 32 height 14
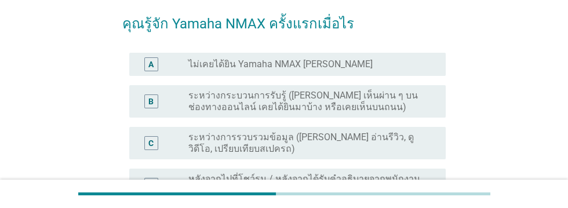
scroll to position [91, 0]
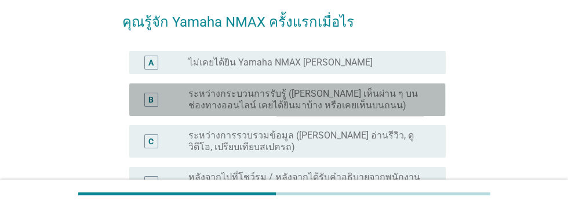
click at [354, 94] on label "ระหว่างกระบวนการรับรู้ ([PERSON_NAME] เห็นผ่าน ๆ บนช่องทางออนไลน์ เคยได้ยินมาบ้…" at bounding box center [307, 99] width 239 height 23
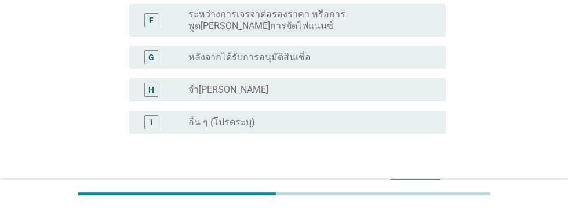
scroll to position [343, 0]
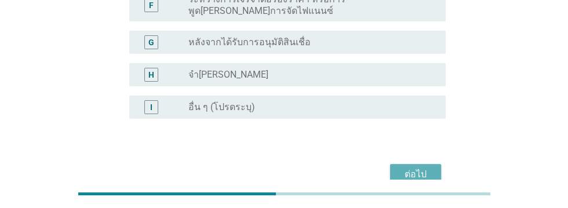
click at [412, 167] on div "ต่อไป" at bounding box center [415, 174] width 32 height 14
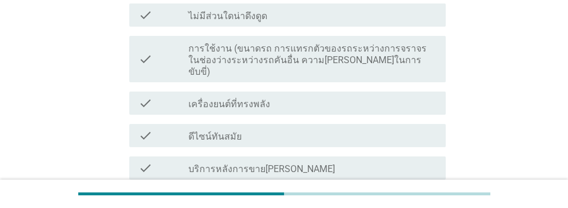
scroll to position [180, 0]
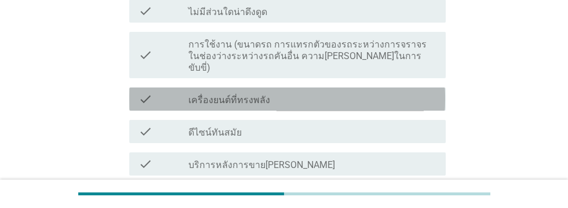
click at [347, 92] on div "check_box_outline_blank เครื่องยนต์ที่ทรงพลัง" at bounding box center [312, 99] width 248 height 14
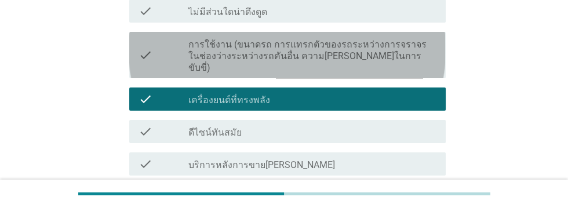
click at [368, 57] on label "การใช้งาน (ขนาดรถ การแทรกตัวของรถระหว่างการจราจรในช่องว่างระหว่างรถคันอื่น ความ…" at bounding box center [312, 56] width 248 height 35
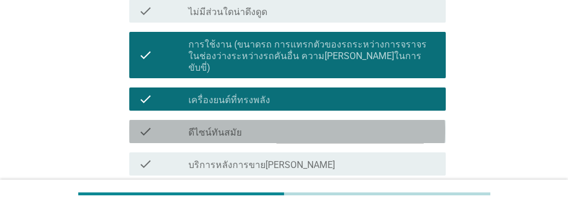
click at [320, 125] on div "check_box_outline_blank ดีไซน์ทันสมัย" at bounding box center [312, 132] width 248 height 14
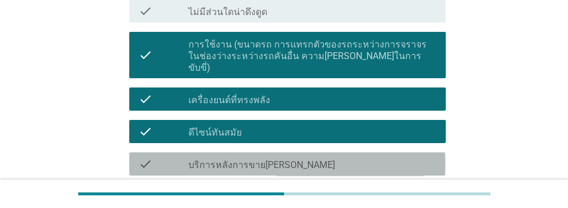
click at [336, 157] on div "check_box_outline_blank บริการหลังการขาย[PERSON_NAME]" at bounding box center [312, 164] width 248 height 14
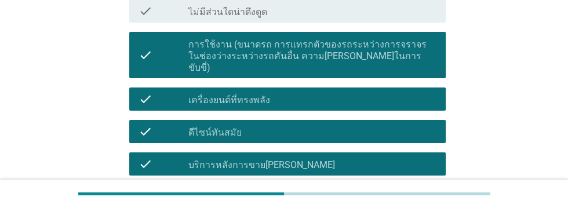
click at [327, 190] on div "check_box_outline_blank นั่งและขับขี่สบาย" at bounding box center [312, 197] width 248 height 14
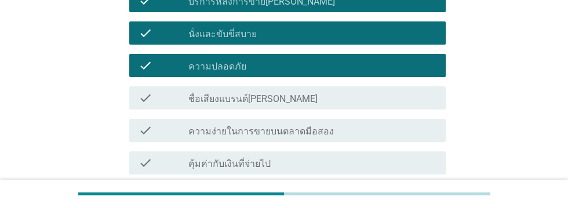
scroll to position [345, 0]
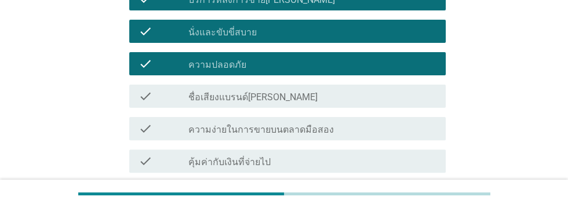
click at [318, 154] on div "check_box_outline_blank คุ้มค่ากับเงินที่จ่ายไป" at bounding box center [312, 161] width 248 height 14
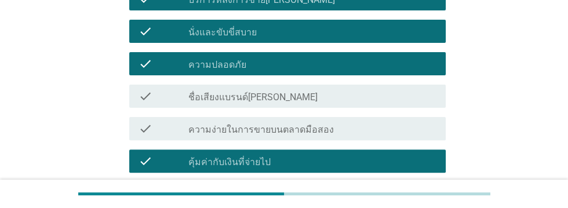
click at [315, 187] on div "check_box_outline_blank ความประหยัดน้ำมัน" at bounding box center [312, 194] width 248 height 14
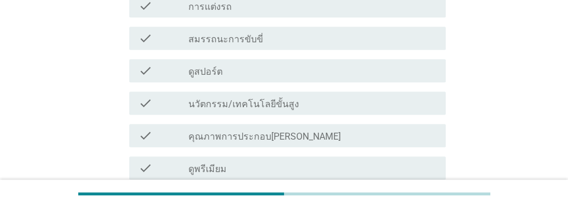
scroll to position [599, 0]
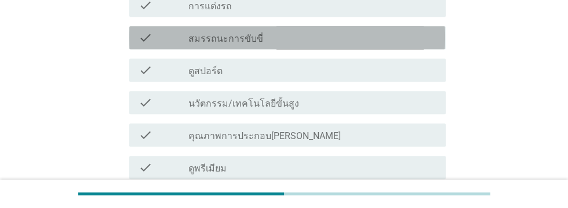
click at [350, 31] on div "check_box_outline_blank สมรรถนะการขับขี่" at bounding box center [312, 38] width 248 height 14
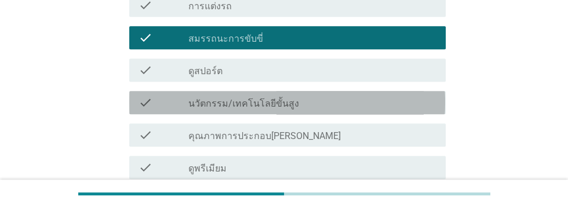
click at [356, 96] on div "check_box_outline_blank นวัตกรรม/เทคโนโลยีขั้นสูง" at bounding box center [312, 103] width 248 height 14
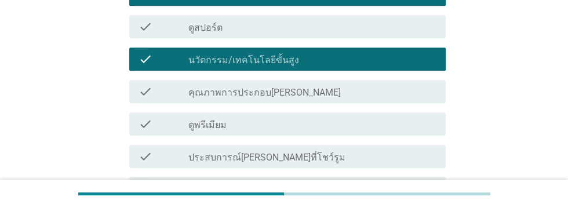
scroll to position [708, 0]
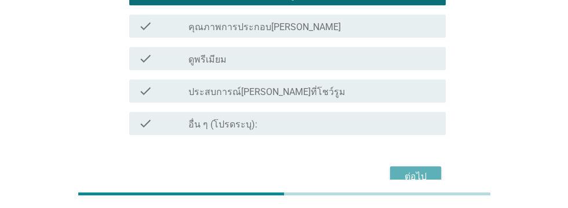
click at [413, 170] on div "ต่อไป" at bounding box center [415, 177] width 32 height 14
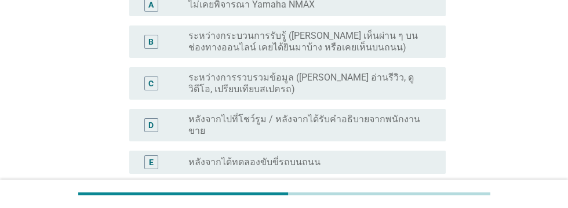
scroll to position [170, 0]
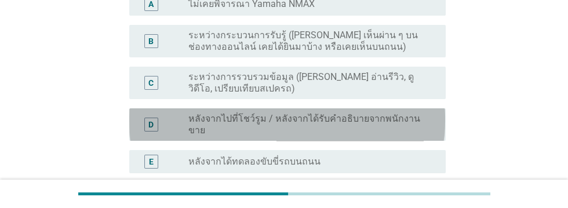
click at [392, 123] on label "หลังจากไปที่โชว์รูม / หลังจากได้รับคำอธิบายจากพนักงานขาย" at bounding box center [307, 124] width 239 height 23
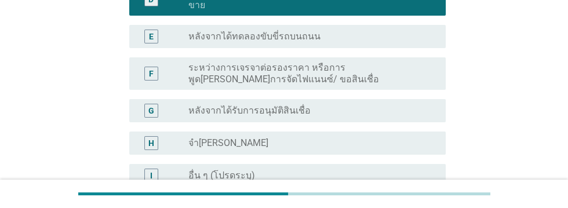
scroll to position [365, 0]
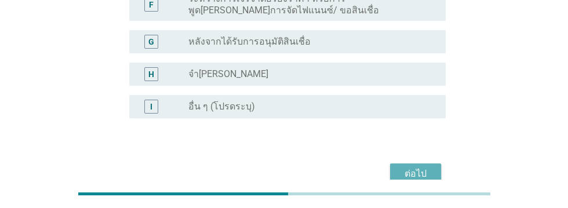
click at [416, 167] on div "ต่อไป" at bounding box center [415, 174] width 32 height 14
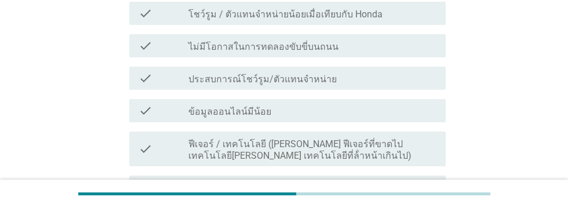
scroll to position [269, 0]
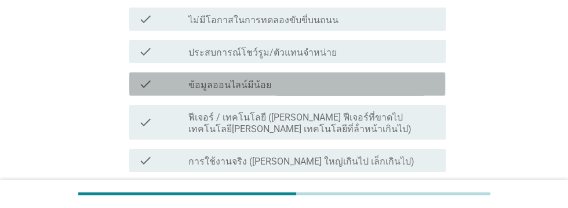
click at [358, 81] on div "check_box_outline_blank ข้อมูลออนไลน์มีน้อย" at bounding box center [312, 84] width 248 height 14
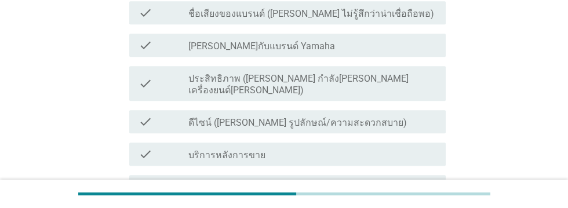
scroll to position [560, 0]
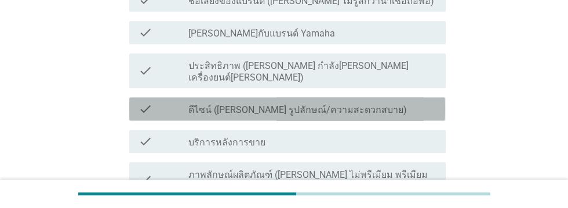
click at [402, 102] on div "check_box_outline_blank ดีไซน์ ([PERSON_NAME] รูปลักษณ์/ความสะดวกสบาย)" at bounding box center [312, 109] width 248 height 14
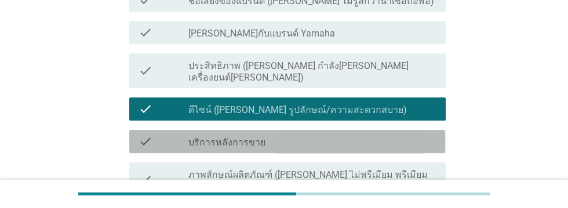
click at [347, 134] on div "check_box_outline_blank บริการหลังการขาย" at bounding box center [312, 141] width 248 height 14
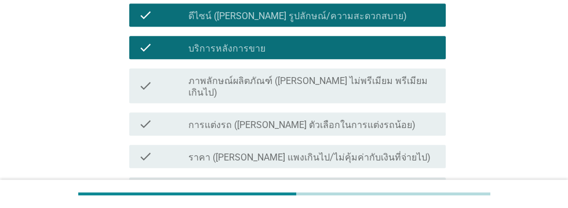
scroll to position [660, 0]
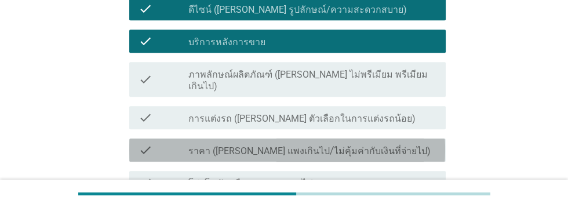
click at [392, 143] on div "check_box_outline_blank ราคา ([PERSON_NAME] แพงเกินไป/ไม่คุ้มค่ากับเงินที่จ่ายไ…" at bounding box center [312, 150] width 248 height 14
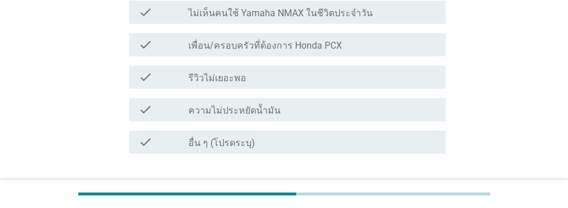
scroll to position [870, 0]
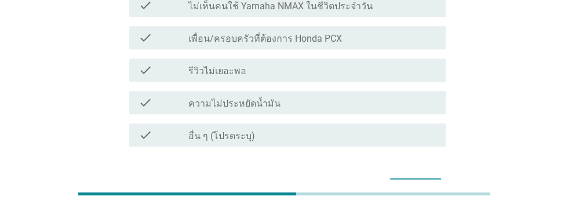
click at [407, 181] on div "ต่อไป" at bounding box center [415, 188] width 32 height 14
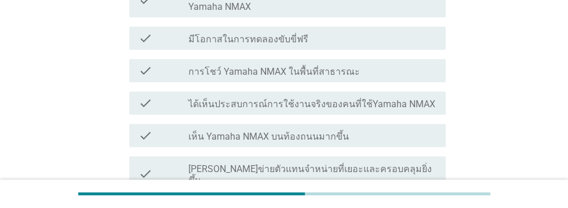
scroll to position [283, 0]
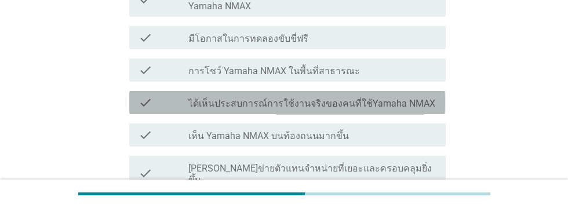
click at [417, 98] on label "ได้เห็นประสบการณ์การใช้งานจริงของคนที่ใช้Yamaha NMAX" at bounding box center [311, 104] width 247 height 12
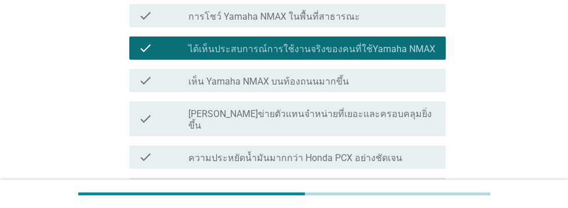
scroll to position [338, 0]
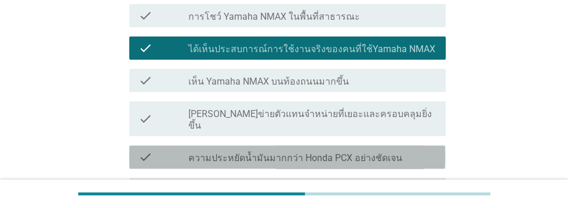
click at [403, 150] on div "check_box_outline_blank ความประหยัดน้ำมันมากกว่า Honda PCX อย่างชัดเจน" at bounding box center [312, 157] width 248 height 14
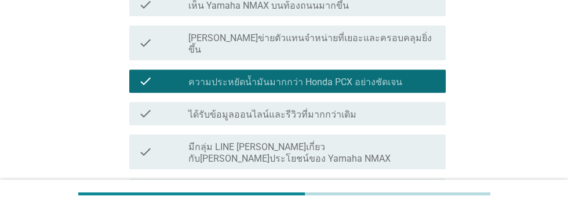
scroll to position [417, 0]
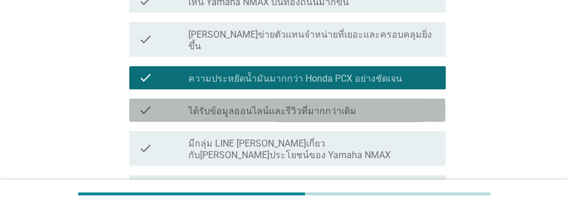
click at [389, 103] on div "check_box_outline_blank ได้รับข้อมูลออนไลน์และรีวิวที่มากกว่าเดิม" at bounding box center [312, 110] width 248 height 14
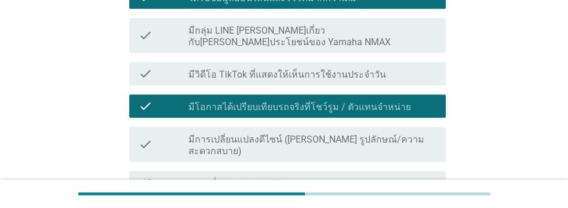
scroll to position [536, 0]
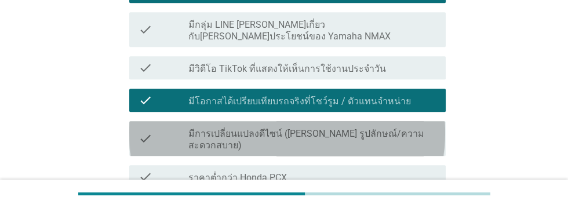
click at [414, 128] on label "มีการเปลี่ยนแปลงดีไซน์ ([PERSON_NAME] รูปลักษณ์/ความสะดวกสบาย)" at bounding box center [312, 139] width 248 height 23
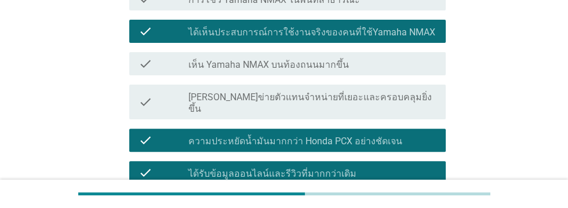
scroll to position [351, 0]
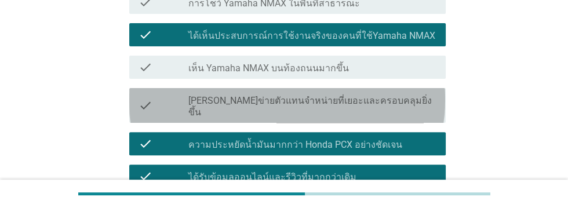
click at [407, 93] on div "check_box_outline_blank [PERSON_NAME]ข่ายตัวแทนจําหน่ายที่เยอะและครอบคลุมยิ่งขึ…" at bounding box center [312, 105] width 248 height 25
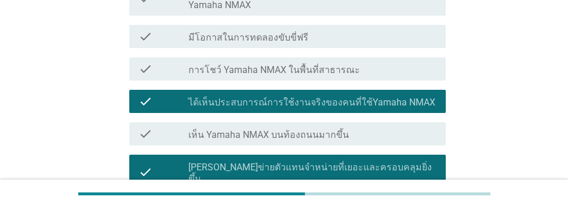
scroll to position [285, 0]
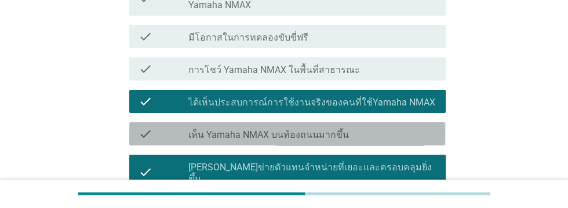
click at [384, 127] on div "check_box_outline_blank เห็น Yamaha NMAX บนท้องถนนมากขึ้น" at bounding box center [312, 134] width 248 height 14
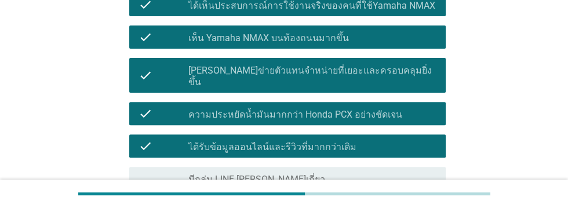
scroll to position [567, 0]
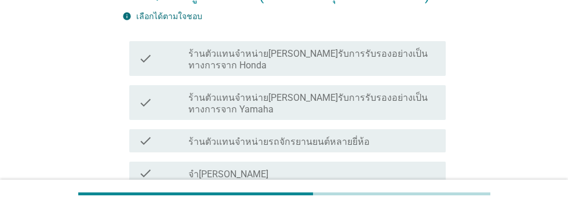
scroll to position [140, 0]
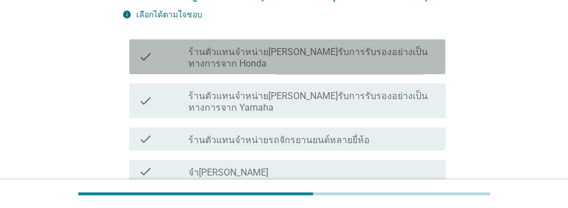
click at [358, 54] on label "ร้านตัวแทนจำหน่าย[PERSON_NAME]รับการรับรองอย่างเป็นทางการจาก Honda" at bounding box center [312, 57] width 248 height 23
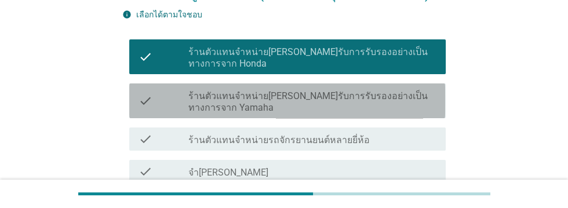
click at [370, 90] on label "ร้านตัวแทนจำหน่าย[PERSON_NAME]รับการรับรองอย่างเป็นทางการจาก Yamaha" at bounding box center [312, 101] width 248 height 23
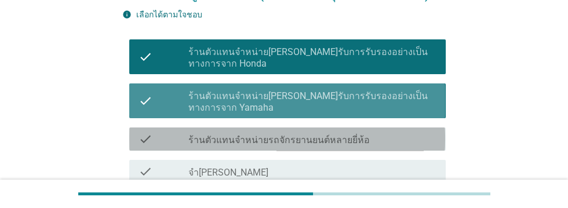
click at [380, 143] on div "check_box_outline_blank ร้านตัวแทนจำหน่ายรถจักรยานยนต์หลายยี่ห้อ" at bounding box center [312, 139] width 248 height 14
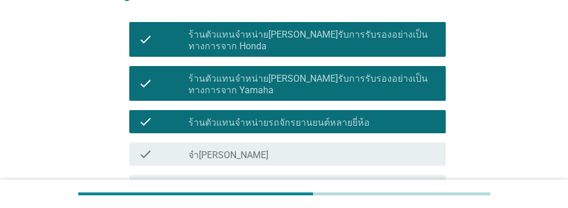
scroll to position [233, 0]
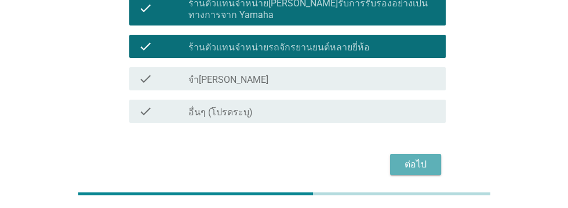
click at [421, 159] on div "ต่อไป" at bounding box center [415, 165] width 32 height 14
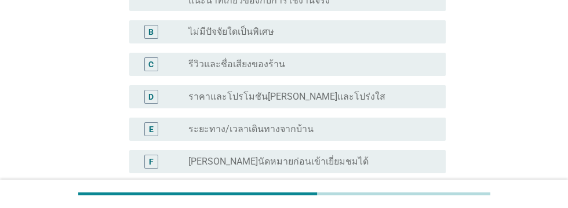
scroll to position [202, 0]
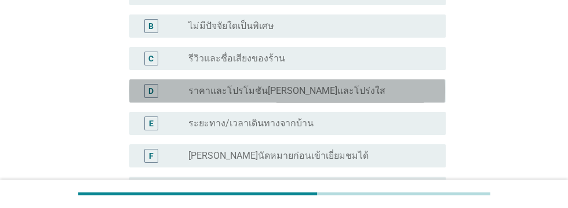
click at [380, 90] on div "radio_button_unchecked ราคาและโปรโมชัน[PERSON_NAME]และโปร่งใส" at bounding box center [307, 91] width 239 height 12
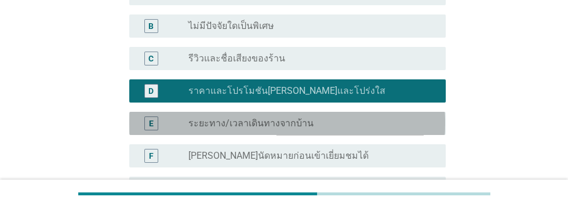
click at [374, 126] on div "radio_button_unchecked ระยะทาง/เวลาเดินทางจากบ้าน" at bounding box center [307, 124] width 239 height 12
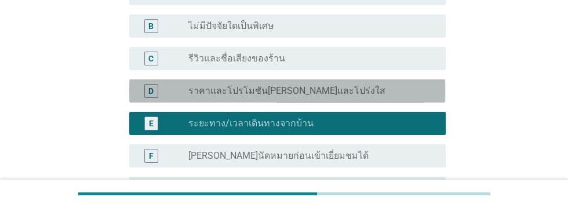
click at [360, 92] on div "radio_button_unchecked ราคาและโปรโมชัน[PERSON_NAME]และโปร่งใส" at bounding box center [307, 91] width 239 height 12
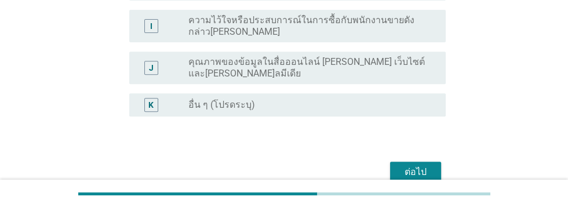
scroll to position [440, 0]
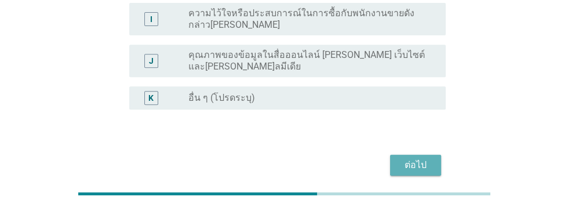
click at [418, 166] on div "ต่อไป" at bounding box center [415, 165] width 32 height 14
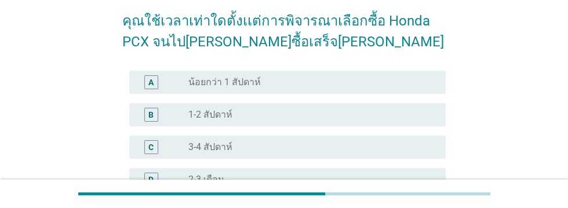
scroll to position [93, 0]
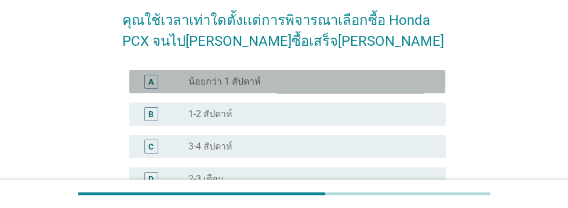
click at [360, 80] on div "radio_button_unchecked น้อยกว่า 1 สัปดาห์" at bounding box center [307, 82] width 239 height 12
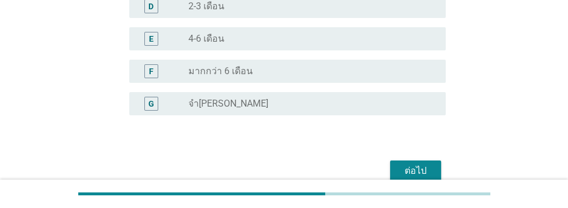
scroll to position [272, 0]
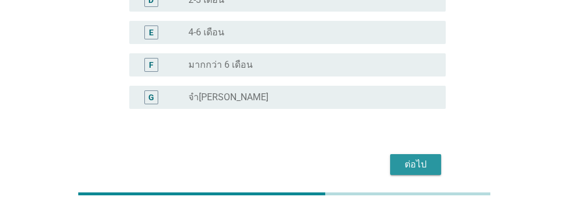
click at [424, 163] on div "ต่อไป" at bounding box center [415, 165] width 32 height 14
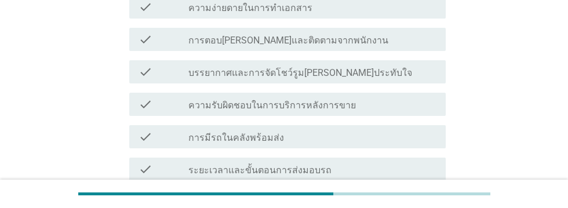
scroll to position [228, 0]
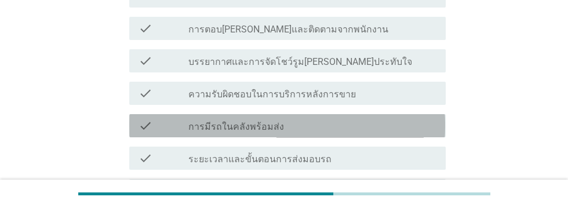
click at [354, 131] on div "check_box_outline_blank การมีรถในคลังพร้อมส่ง" at bounding box center [312, 126] width 248 height 14
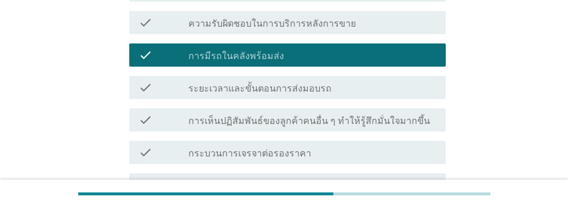
scroll to position [299, 0]
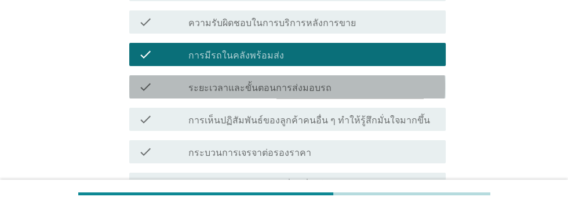
click at [381, 85] on div "check_box_outline_blank ระยะเวลาและขั้นตอนการส่งมอบรถ" at bounding box center [312, 87] width 248 height 14
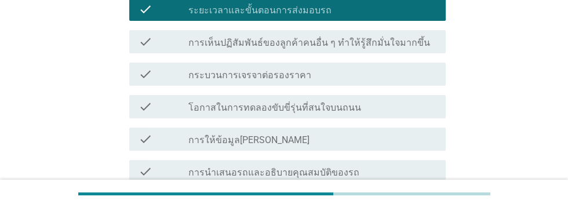
scroll to position [377, 0]
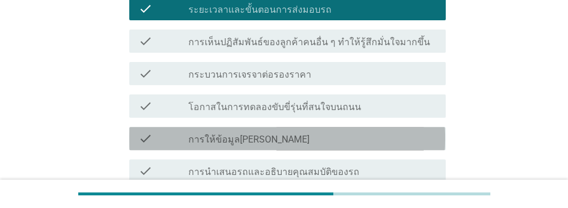
click at [368, 137] on div "check_box_outline_blank การให้ข้อมูล[PERSON_NAME]" at bounding box center [312, 139] width 248 height 14
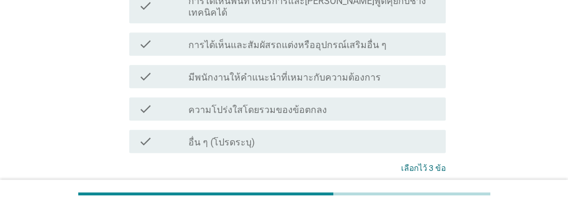
scroll to position [649, 0]
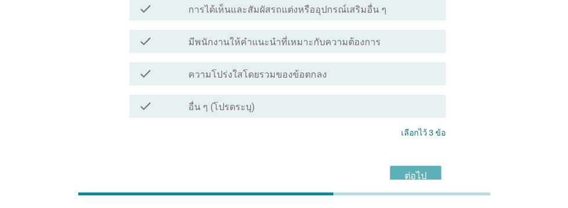
click at [421, 169] on div "ต่อไป" at bounding box center [415, 176] width 32 height 14
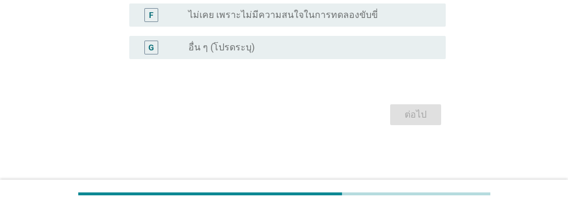
scroll to position [0, 0]
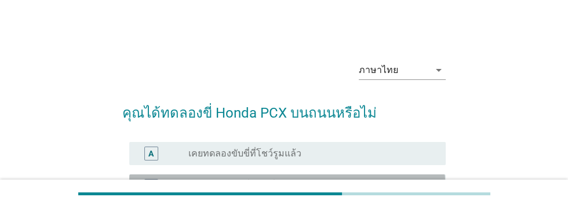
click at [387, 188] on div "radio_button_unchecked เคยทดลองขับขี่ของเพื่อนหรือครอบครัวแล้ว" at bounding box center [307, 186] width 239 height 12
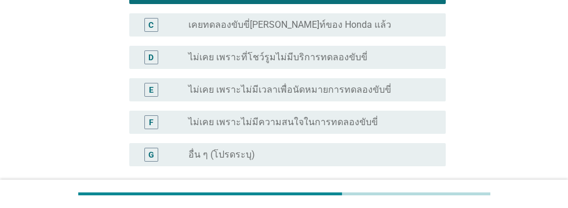
scroll to position [250, 0]
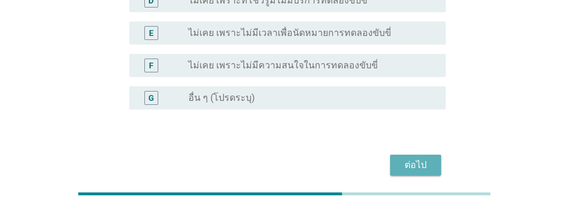
click at [416, 172] on button "ต่อไป" at bounding box center [415, 165] width 51 height 21
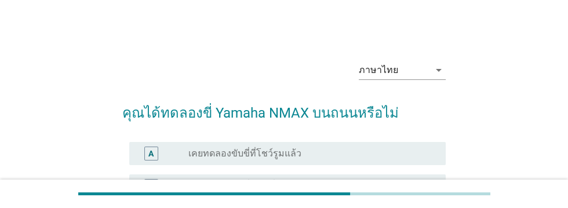
click at [382, 192] on div "radio_button_unchecked เคยทดลองขับขี่ของเพื่อนหรือครอบครัวแล้ว" at bounding box center [312, 186] width 248 height 14
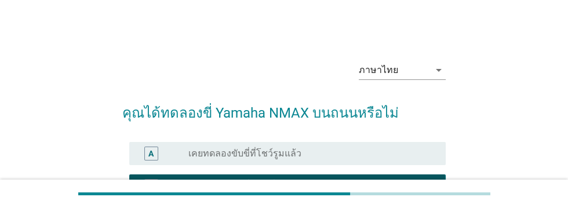
scroll to position [283, 0]
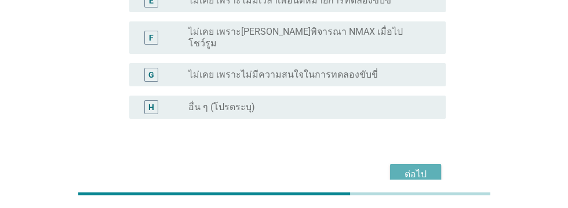
click at [418, 167] on div "ต่อไป" at bounding box center [415, 174] width 32 height 14
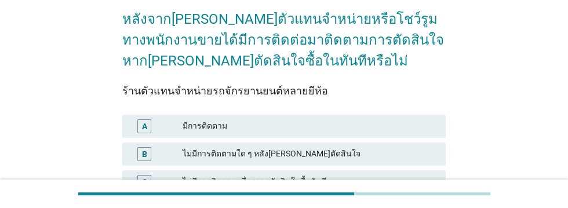
scroll to position [101, 0]
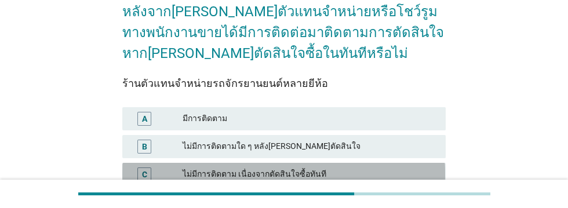
click at [368, 174] on div "ไม่มีการติดตาม เนื่องจากตัดสินใจซื้อทันที" at bounding box center [310, 174] width 254 height 14
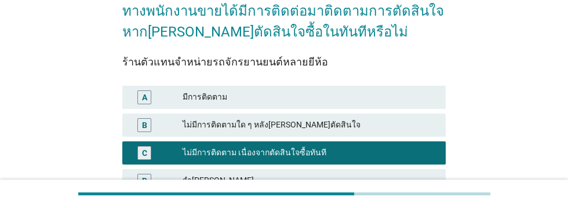
scroll to position [183, 0]
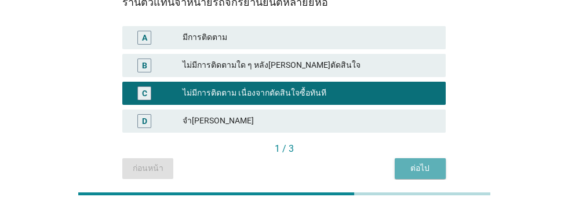
click at [420, 173] on div "ต่อไป" at bounding box center [420, 168] width 32 height 12
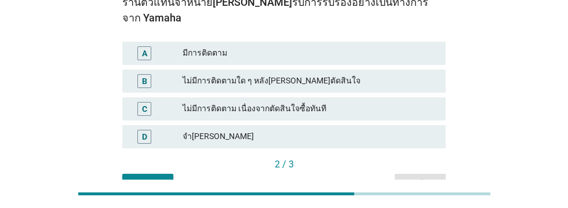
click at [391, 102] on div "ไม่มีการติดตาม เนื่องจากตัดสินใจซื้อทันที" at bounding box center [310, 109] width 254 height 14
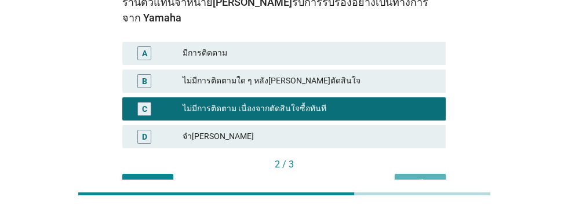
click at [422, 178] on div "ต่อไป" at bounding box center [420, 184] width 32 height 12
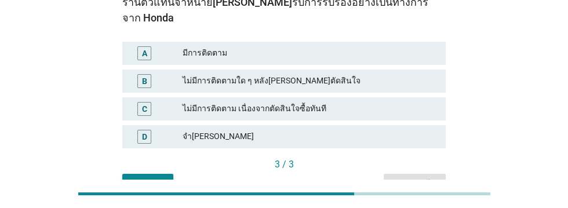
click at [366, 102] on div "ไม่มีการติดตาม เนื่องจากตัดสินใจซื้อทันที" at bounding box center [310, 109] width 254 height 14
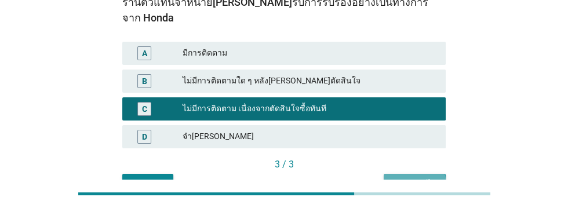
click at [422, 178] on div "คำถามต่อไป" at bounding box center [414, 184] width 43 height 12
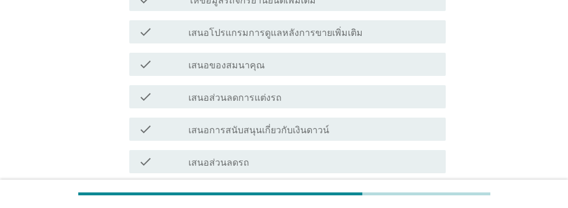
scroll to position [234, 0]
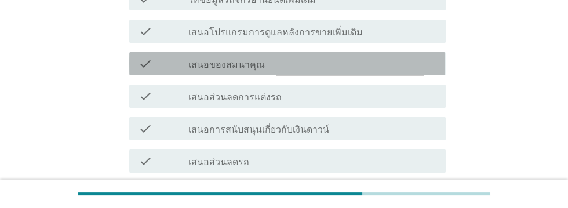
click at [366, 72] on div "check check_box_outline_blank เสนอของสมนาคุณ" at bounding box center [287, 63] width 316 height 23
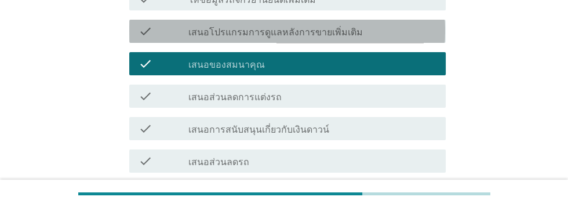
click at [387, 38] on div "check check_box_outline_blank เสนอโปรแกรมการดูแลหลังการขายเพิ่มเติม" at bounding box center [287, 31] width 316 height 23
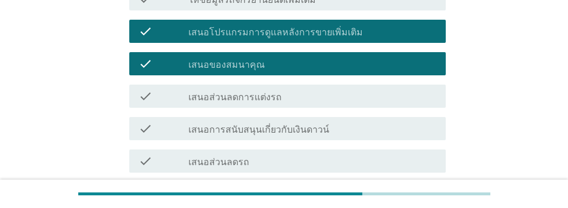
click at [370, 97] on div "check_box_outline_blank เสนอส่วนลดการแต่งรถ" at bounding box center [312, 96] width 248 height 14
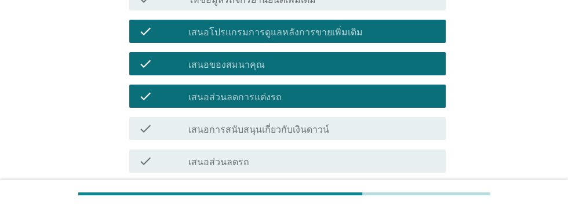
click at [357, 158] on div "check_box_outline_blank เสนอส่วนลดรถ" at bounding box center [312, 161] width 248 height 14
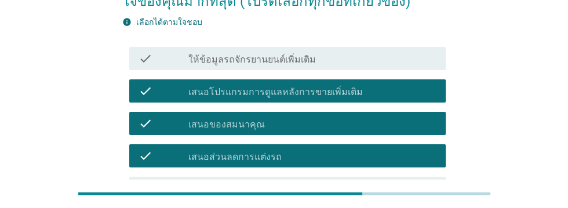
scroll to position [174, 0]
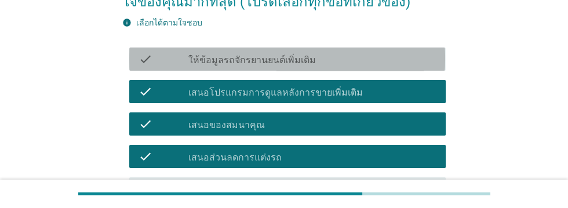
click at [368, 62] on div "check_box_outline_blank ให้ข้อมูลรถจักรยานยนต์เพิ่มเติม" at bounding box center [312, 59] width 248 height 14
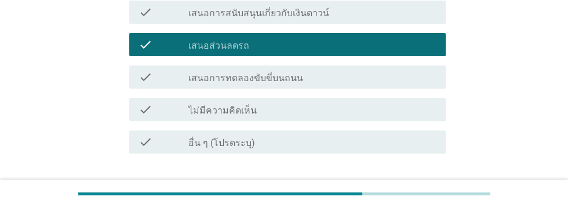
scroll to position [381, 0]
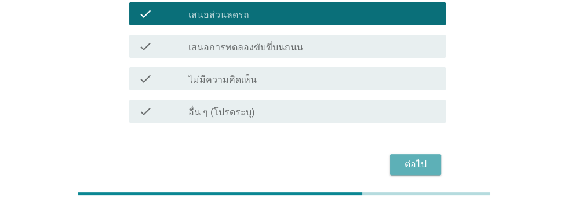
click at [420, 157] on button "ต่อไป" at bounding box center [415, 164] width 51 height 21
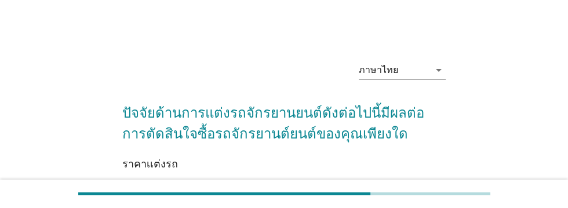
click at [341, 199] on div "มี[PERSON_NAME]ต่อการตัดสินใจมาก" at bounding box center [310, 199] width 254 height 14
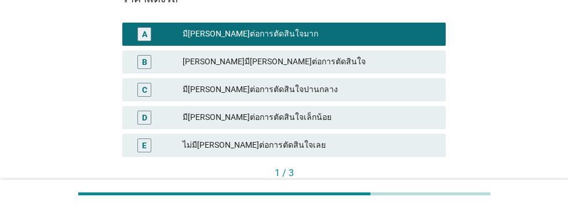
scroll to position [190, 0]
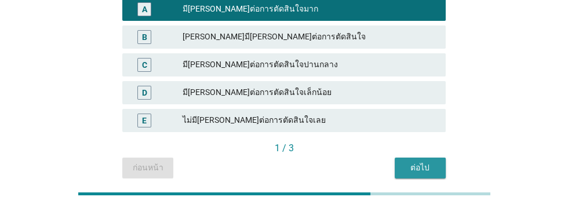
click at [421, 173] on div "ต่อไป" at bounding box center [420, 168] width 32 height 12
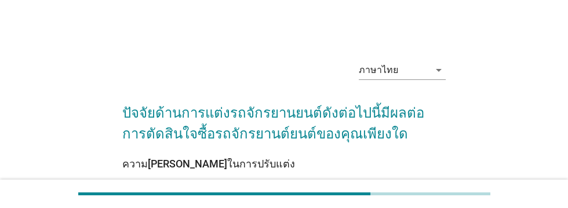
click at [352, 198] on div "มี[PERSON_NAME]ต่อการตัดสินใจมาก" at bounding box center [310, 199] width 254 height 14
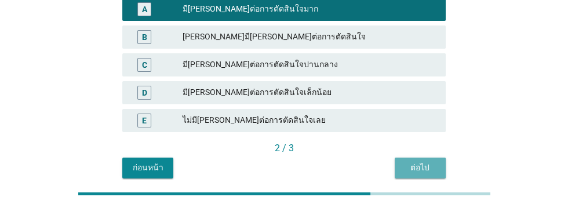
click at [422, 172] on div "ต่อไป" at bounding box center [420, 168] width 32 height 12
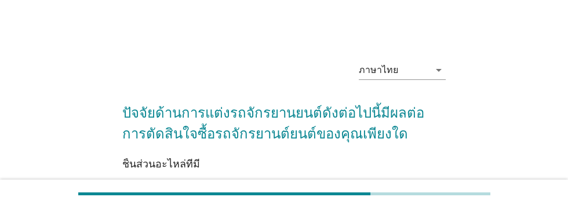
click at [349, 198] on div "มี[PERSON_NAME]ต่อการตัดสินใจมาก" at bounding box center [310, 199] width 254 height 14
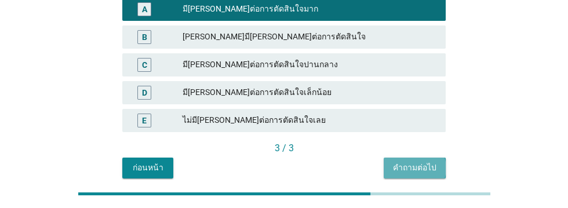
click at [418, 173] on div "คำถามต่อไป" at bounding box center [414, 168] width 43 height 12
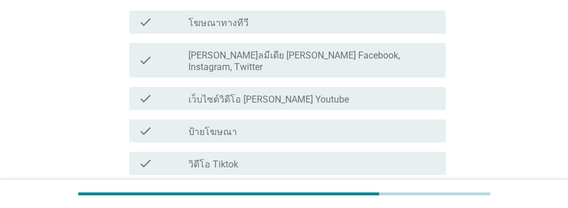
scroll to position [0, 0]
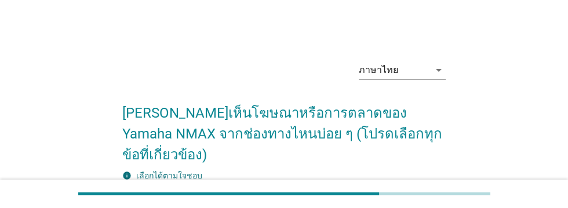
click at [354, 205] on div "check_box_outline_blank โฆษณาทางทีวี" at bounding box center [312, 212] width 248 height 14
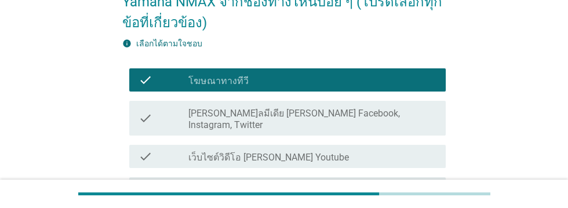
scroll to position [133, 0]
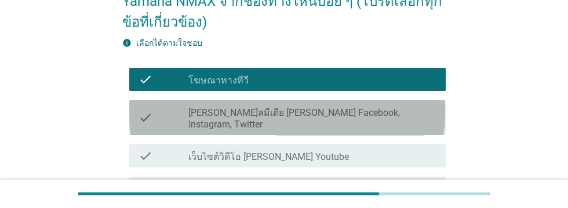
click at [304, 107] on label "[PERSON_NAME]ลมีเดีย [PERSON_NAME] Facebook, Instagram, Twitter" at bounding box center [312, 118] width 248 height 23
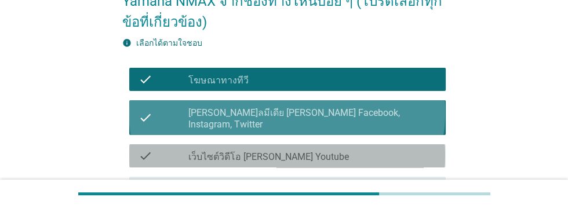
click at [289, 151] on label "เว็บไซต์วิดีโอ [PERSON_NAME] Youtube" at bounding box center [268, 157] width 161 height 12
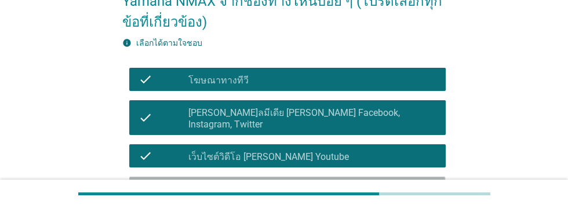
click at [293, 181] on div "check_box_outline_blank ป้ายโฆษณา" at bounding box center [312, 188] width 248 height 14
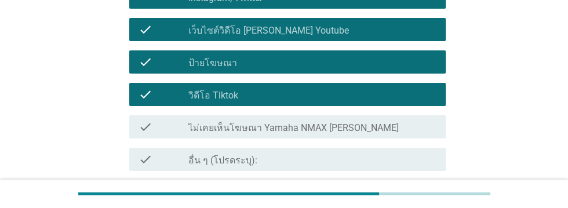
scroll to position [260, 0]
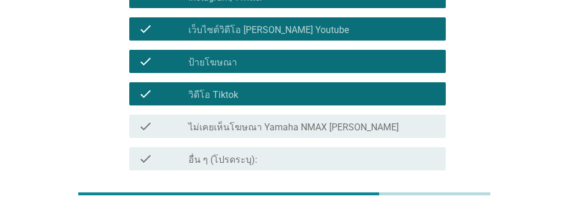
click at [419, 205] on div "ต่อไป" at bounding box center [415, 212] width 32 height 14
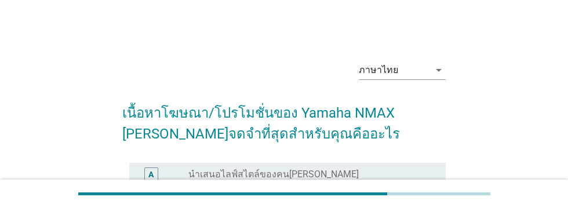
click at [358, 177] on div "radio_button_unchecked นำเสนอไลฟ์สไตล์ของคน[PERSON_NAME]" at bounding box center [307, 175] width 239 height 12
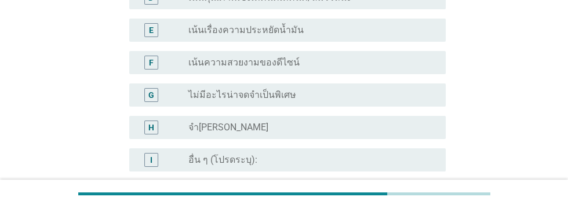
scroll to position [337, 0]
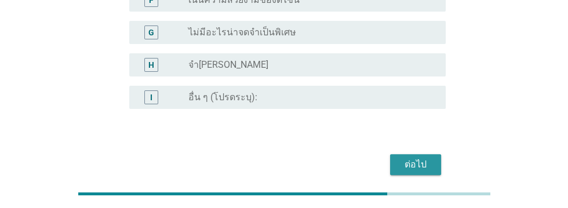
click at [416, 166] on div "ต่อไป" at bounding box center [415, 165] width 32 height 14
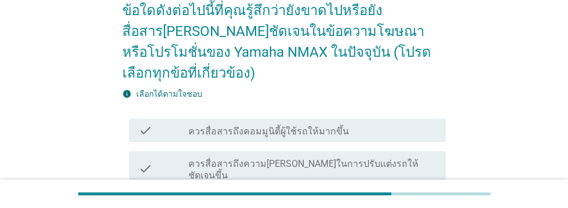
scroll to position [106, 0]
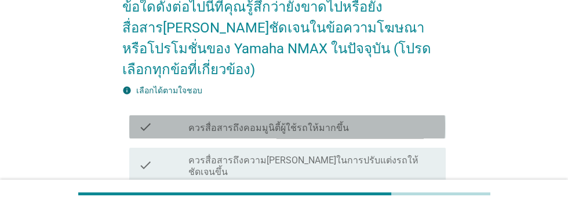
click at [383, 120] on div "check_box_outline_blank ควรสื่อสารถึงคอมมูนิตี้ผู้ใช้รถให้มากขึ้น" at bounding box center [312, 127] width 248 height 14
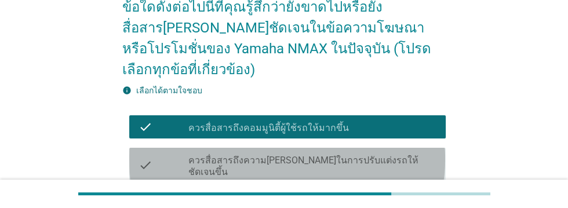
click at [407, 155] on label "ควรสื่อสารถึงความ[PERSON_NAME]ในการปรับแต่งรถให้ชัดเจนขึ้น" at bounding box center [312, 166] width 248 height 23
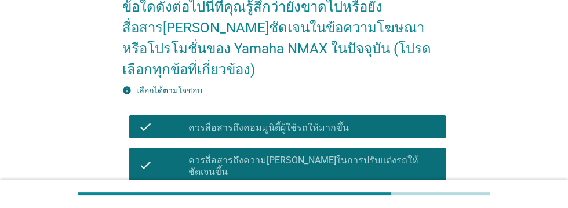
click at [411, 196] on div "check_box_outline_blank ความ[PERSON_NAME]ในการดึงดูดกลุ่มคน[PERSON_NAME]ยัง[PER…" at bounding box center [312, 208] width 248 height 25
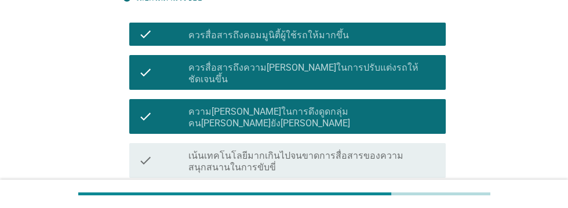
scroll to position [205, 0]
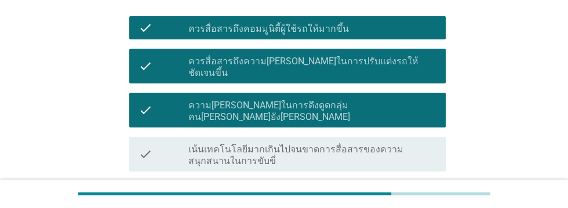
click at [396, 185] on div "check_box_outline_blank ควรสื่อสารจุดเด่นด้านดีไซน์ให้ชัดเจนขึ้น" at bounding box center [312, 192] width 248 height 14
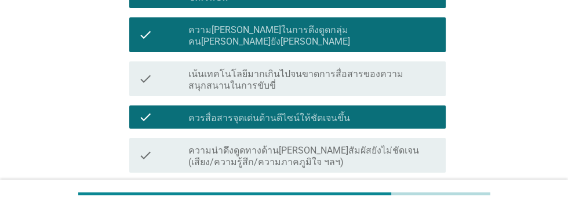
scroll to position [281, 0]
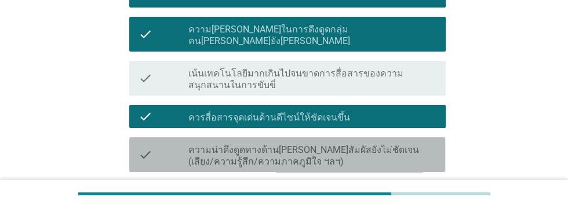
click at [401, 144] on label "ความน่าดึงดูดทางด้าน[PERSON_NAME]สัมผัสยังไม่ชัดเจน (เสียง/ความรู้สึก/ความภาคภู…" at bounding box center [312, 155] width 248 height 23
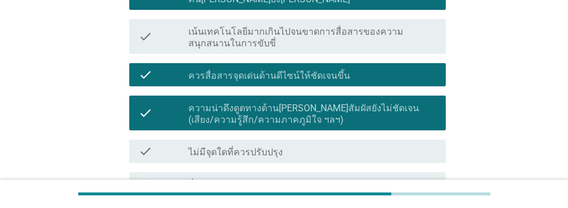
scroll to position [351, 0]
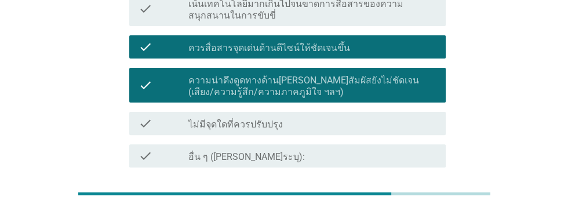
click at [424, 202] on div "ต่อไป" at bounding box center [415, 209] width 32 height 14
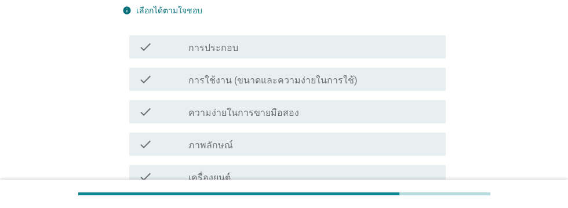
scroll to position [145, 0]
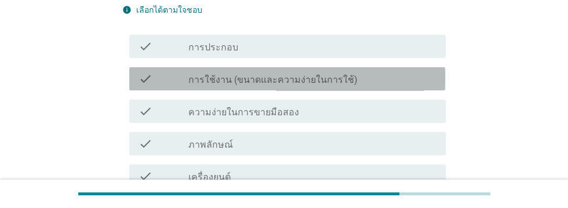
click at [402, 75] on div "check_box_outline_blank การใช้งาน (ขนาดและความง่ายในการใช้)" at bounding box center [312, 79] width 248 height 14
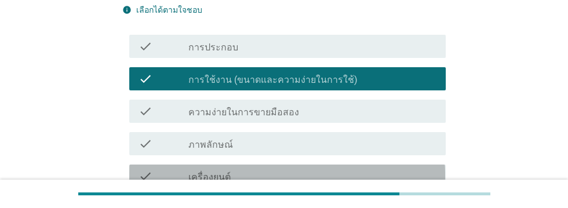
click at [330, 175] on div "check_box_outline_blank เครื่องยนต์" at bounding box center [312, 176] width 248 height 14
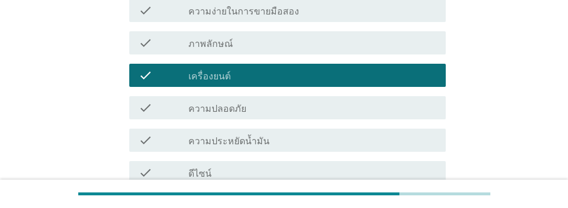
scroll to position [252, 0]
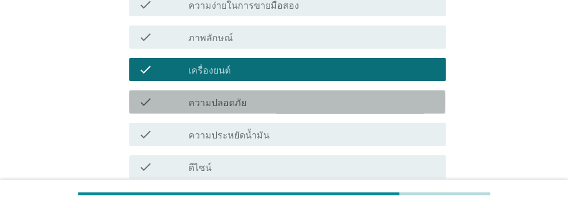
click at [338, 100] on div "check_box_outline_blank ความปลอดภัย" at bounding box center [312, 102] width 248 height 14
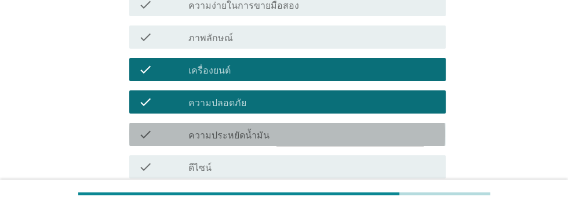
click at [329, 136] on div "check_box_outline_blank ความประหยัดน้ำมัน" at bounding box center [312, 134] width 248 height 14
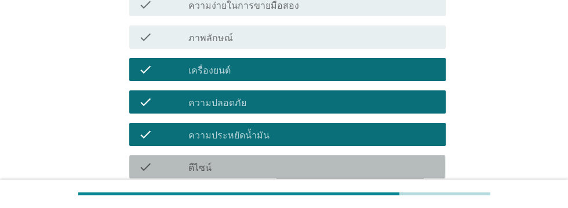
click at [315, 165] on div "check_box_outline_blank ดีไซน์" at bounding box center [312, 167] width 248 height 14
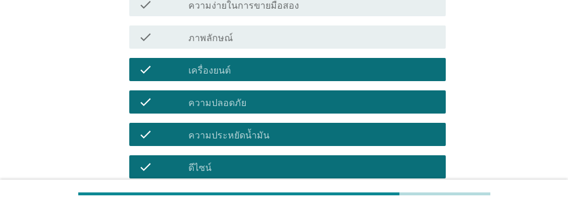
click at [357, 198] on div "check_box_outline_blank การปรับแต่ง" at bounding box center [312, 199] width 248 height 14
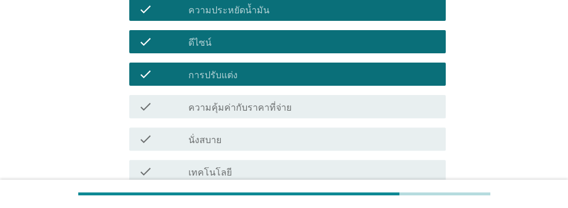
scroll to position [377, 0]
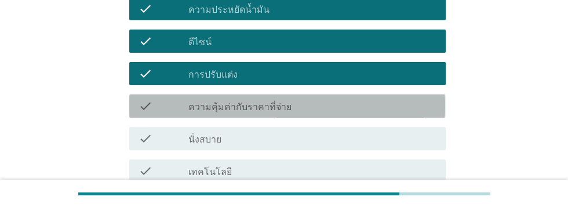
click at [336, 105] on div "check_box_outline_blank ความคุ้มค่ากับราคาที่จ่าย" at bounding box center [312, 106] width 248 height 14
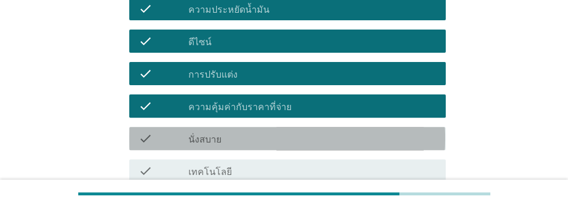
click at [301, 141] on div "check_box_outline_blank นั่งสบาย" at bounding box center [312, 139] width 248 height 14
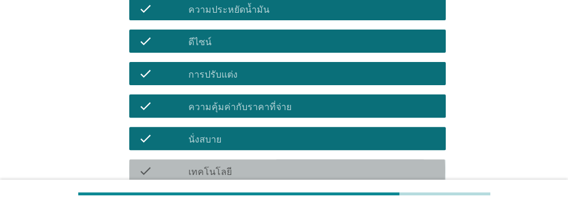
click at [312, 167] on div "check_box_outline_blank เทคโนโลยี" at bounding box center [312, 171] width 248 height 14
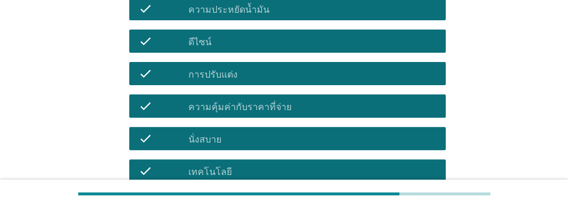
click at [351, 206] on div "check_box_outline_blank ราคา" at bounding box center [312, 203] width 248 height 14
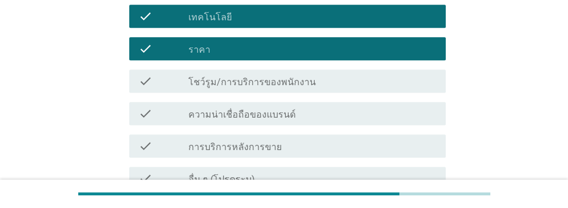
scroll to position [534, 0]
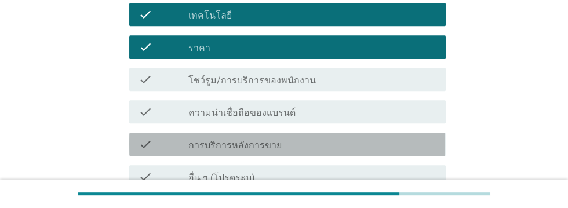
click at [326, 148] on div "check_box_outline_blank การบริการหลังการขาย" at bounding box center [312, 144] width 248 height 14
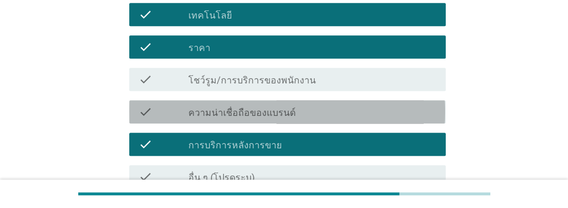
click at [362, 112] on div "check_box_outline_blank ความน่าเชื่อถือของแบรนด์" at bounding box center [312, 112] width 248 height 14
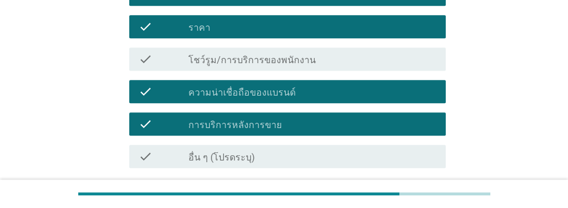
scroll to position [599, 0]
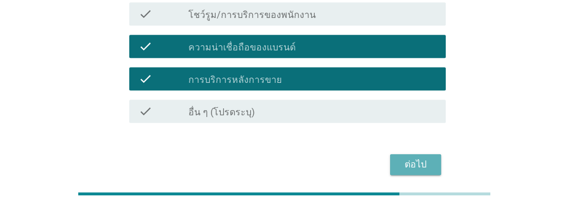
click at [417, 162] on div "ต่อไป" at bounding box center [415, 165] width 32 height 14
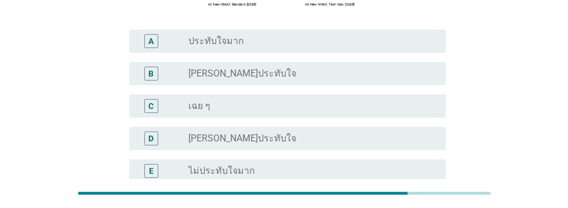
scroll to position [246, 0]
click at [155, 49] on div "A" at bounding box center [151, 42] width 14 height 14
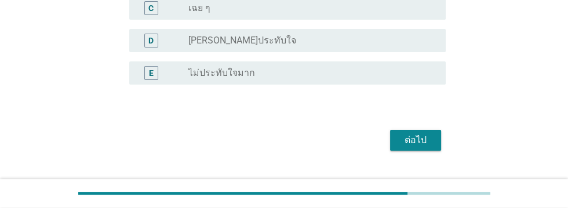
scroll to position [345, 0]
click at [413, 147] on div "ต่อไป" at bounding box center [415, 140] width 32 height 14
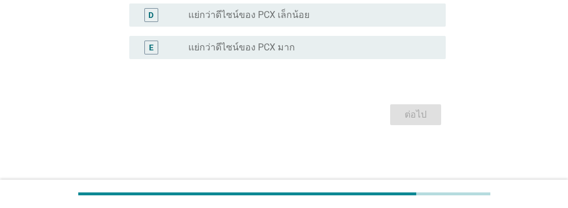
scroll to position [0, 0]
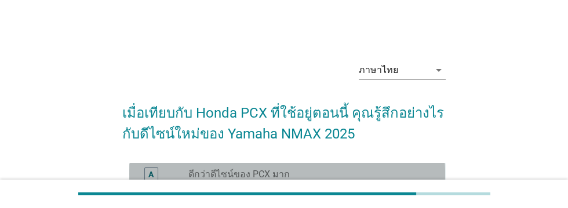
click at [151, 174] on div "A" at bounding box center [150, 174] width 5 height 12
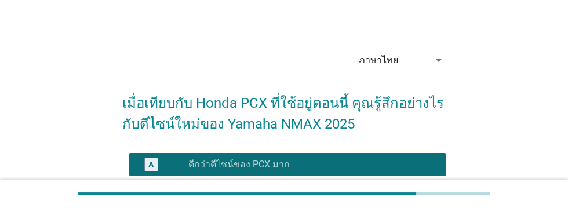
scroll to position [207, 0]
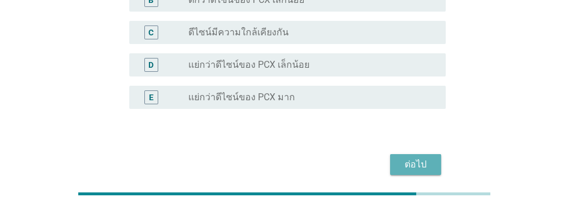
click at [409, 174] on button "ต่อไป" at bounding box center [415, 164] width 51 height 21
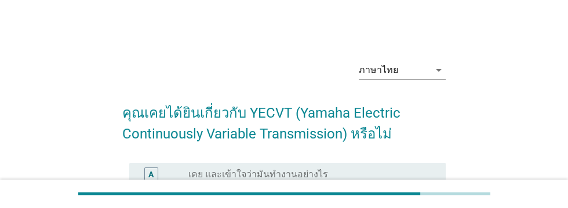
click at [155, 199] on div "B radio_button_unchecked เคย แต่มีความเข้าใจเกี่ยวกับมันเพียงเล็กน้อย" at bounding box center [287, 206] width 316 height 23
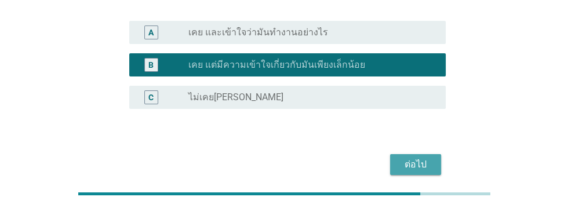
click at [421, 172] on button "ต่อไป" at bounding box center [415, 164] width 51 height 21
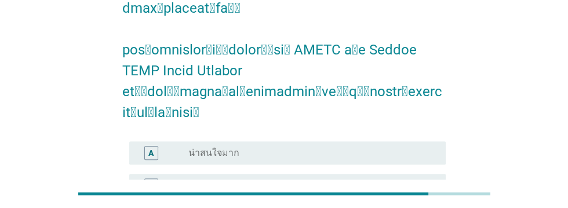
scroll to position [606, 0]
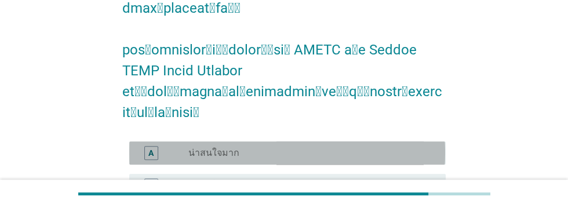
click at [152, 147] on div "A" at bounding box center [150, 153] width 5 height 12
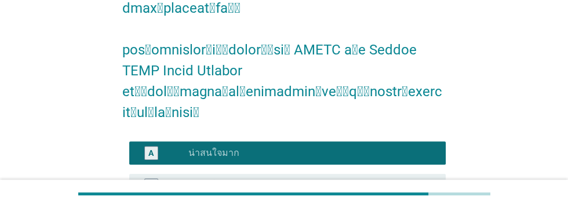
scroll to position [686, 0]
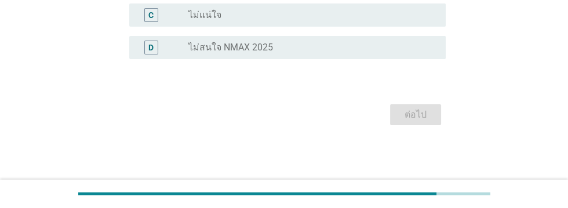
scroll to position [0, 0]
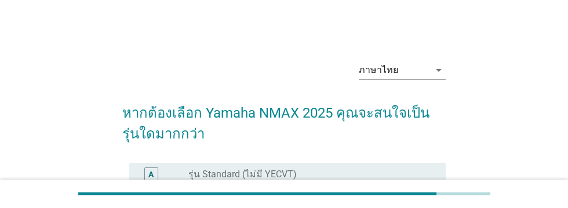
click at [150, 204] on div "B" at bounding box center [150, 207] width 5 height 12
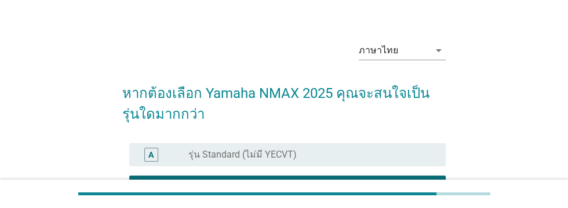
scroll to position [174, 0]
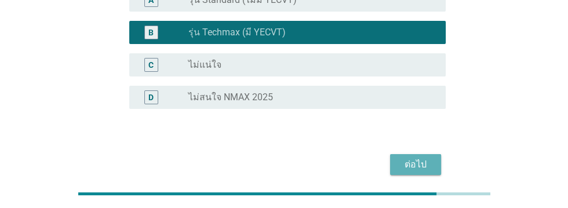
click at [431, 167] on div "ต่อไป" at bounding box center [415, 165] width 32 height 14
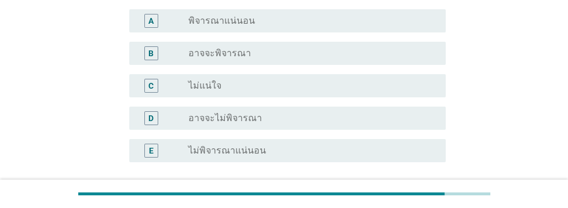
scroll to position [0, 0]
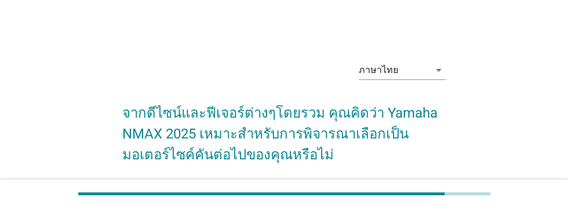
click at [149, 195] on div "A" at bounding box center [150, 195] width 5 height 12
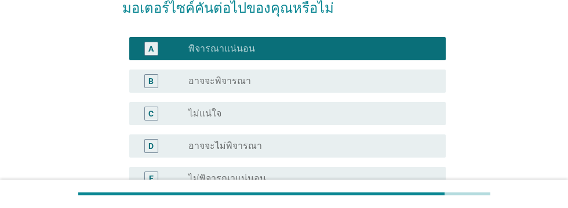
scroll to position [227, 0]
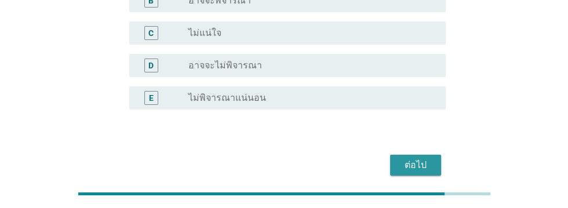
click at [420, 169] on div "ต่อไป" at bounding box center [415, 165] width 32 height 14
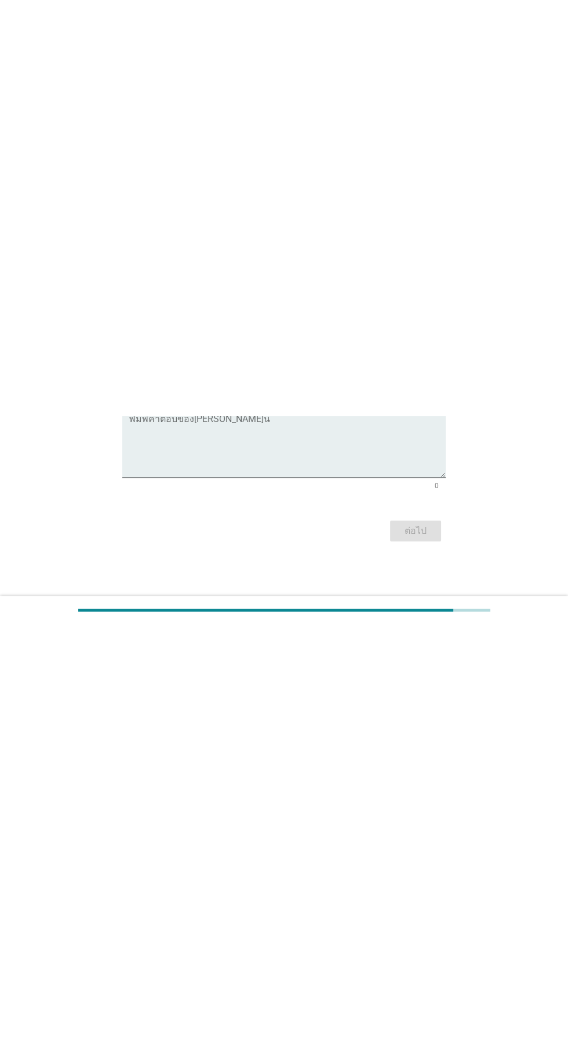
scroll to position [0, 0]
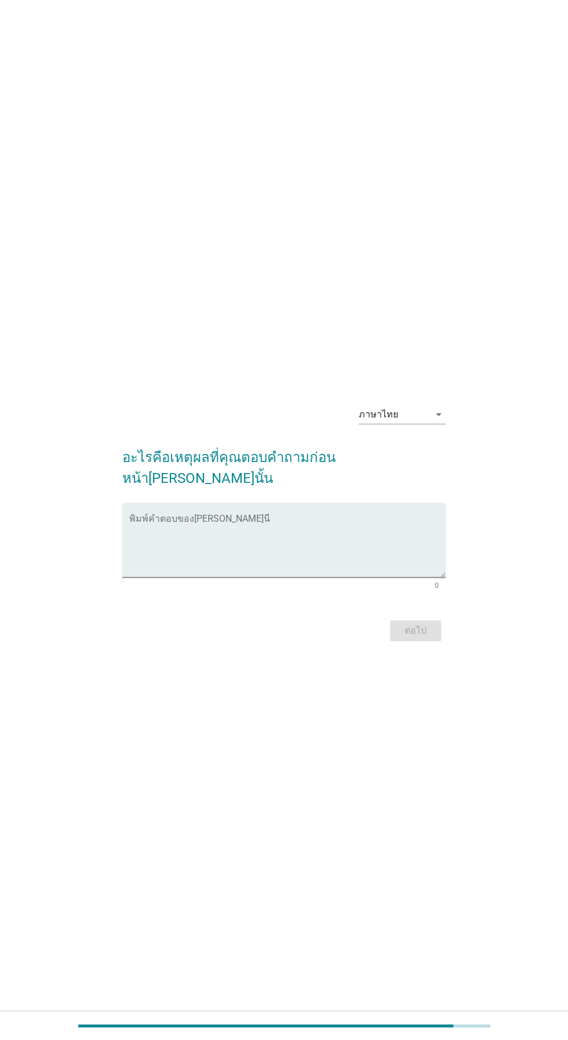
click at [178, 207] on textarea "พิมพ์คำตอบของคุณ ที่นี่" at bounding box center [287, 546] width 316 height 61
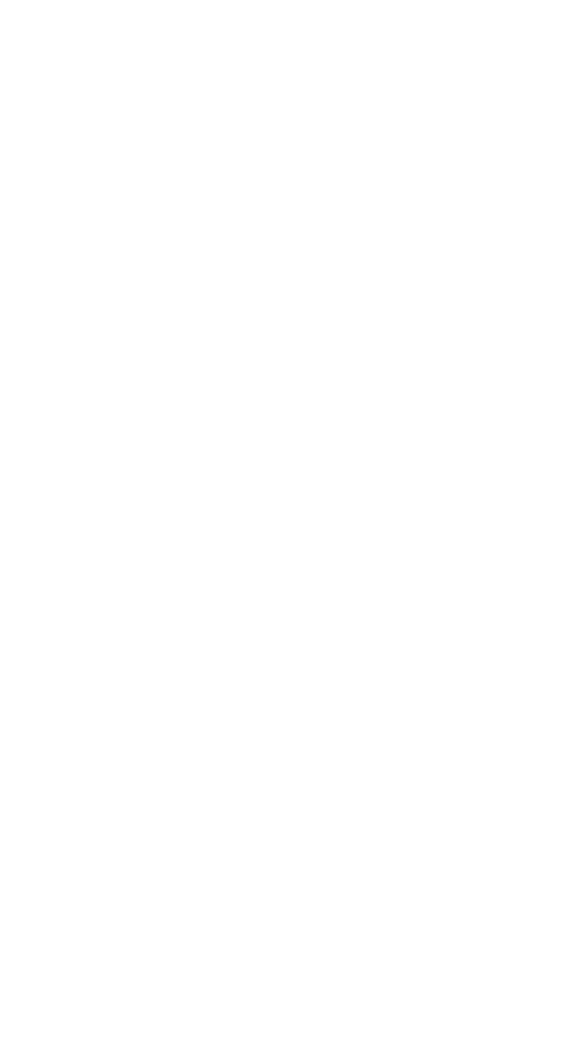
type textarea "ดีไซน์[PERSON_NAME] ความปลอดภัย"
click at [420, 207] on div "ต่อไป" at bounding box center [415, 631] width 32 height 14
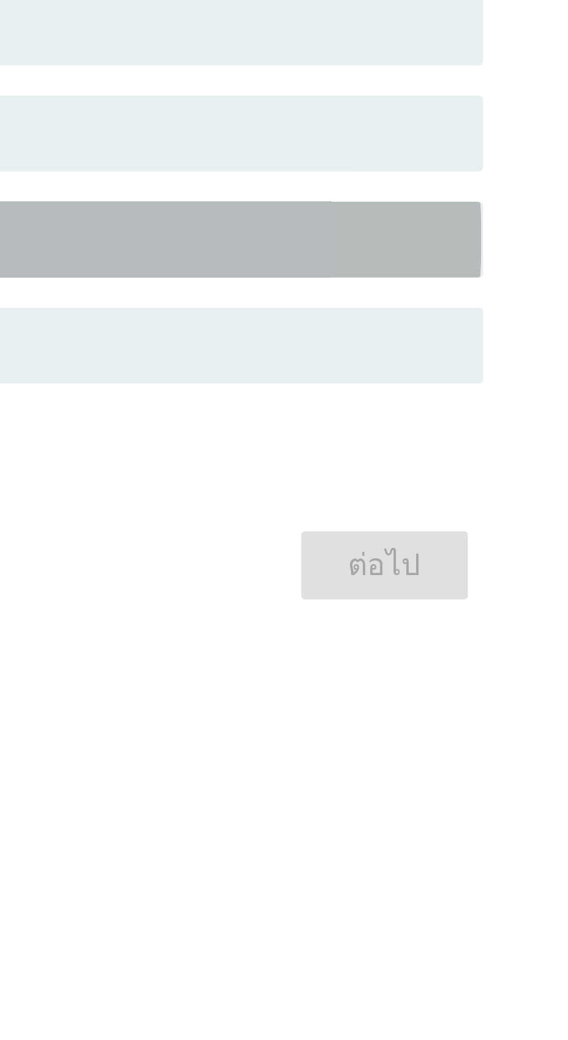
scroll to position [105, 0]
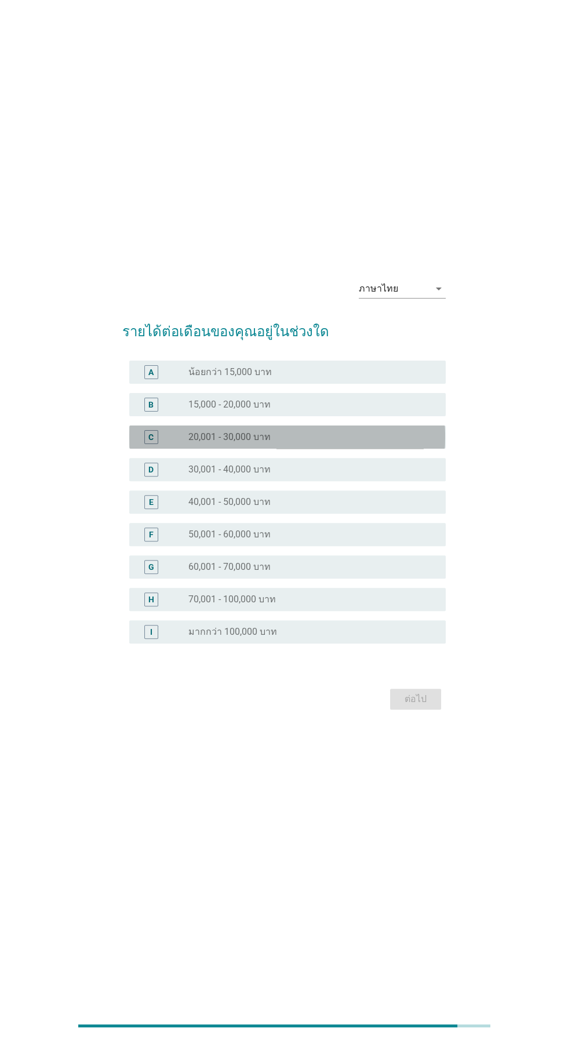
click at [337, 207] on div "radio_button_unchecked 20,001 - 30,000 บาท" at bounding box center [307, 437] width 239 height 12
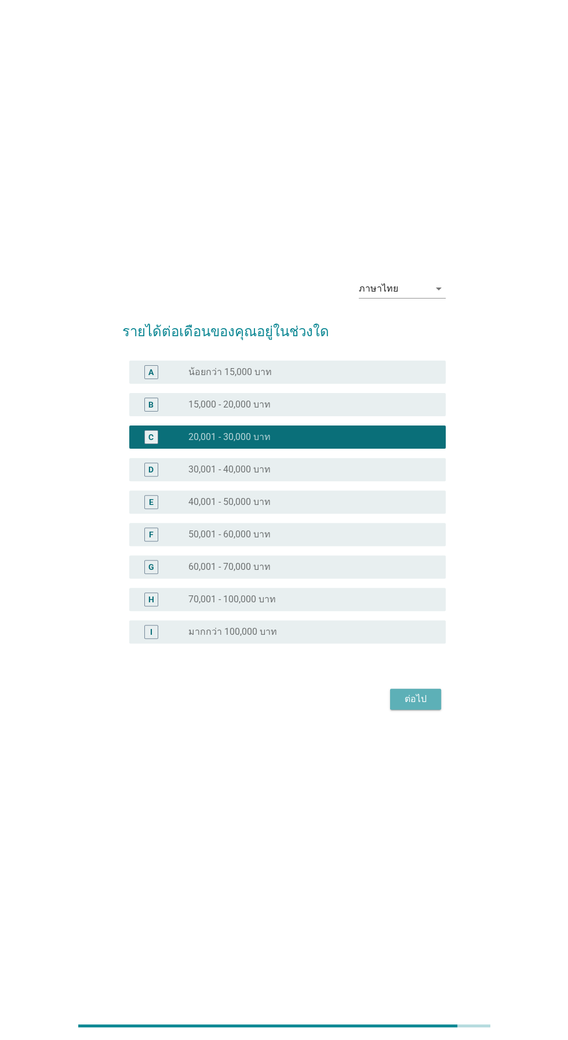
click at [425, 207] on div "ต่อไป" at bounding box center [415, 699] width 32 height 14
